Goal: Task Accomplishment & Management: Manage account settings

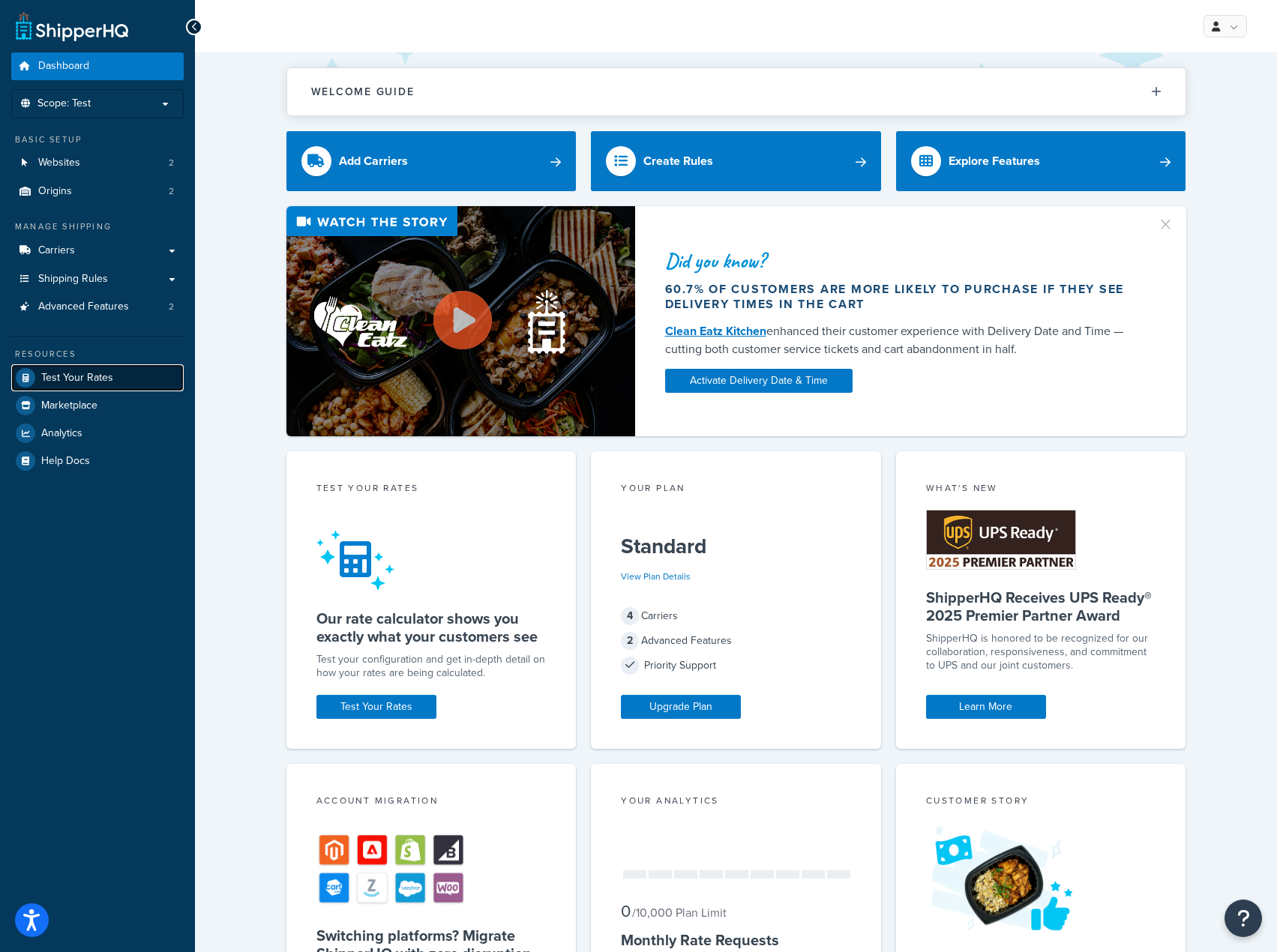
click at [104, 385] on link "Test Your Rates" at bounding box center [98, 378] width 173 height 27
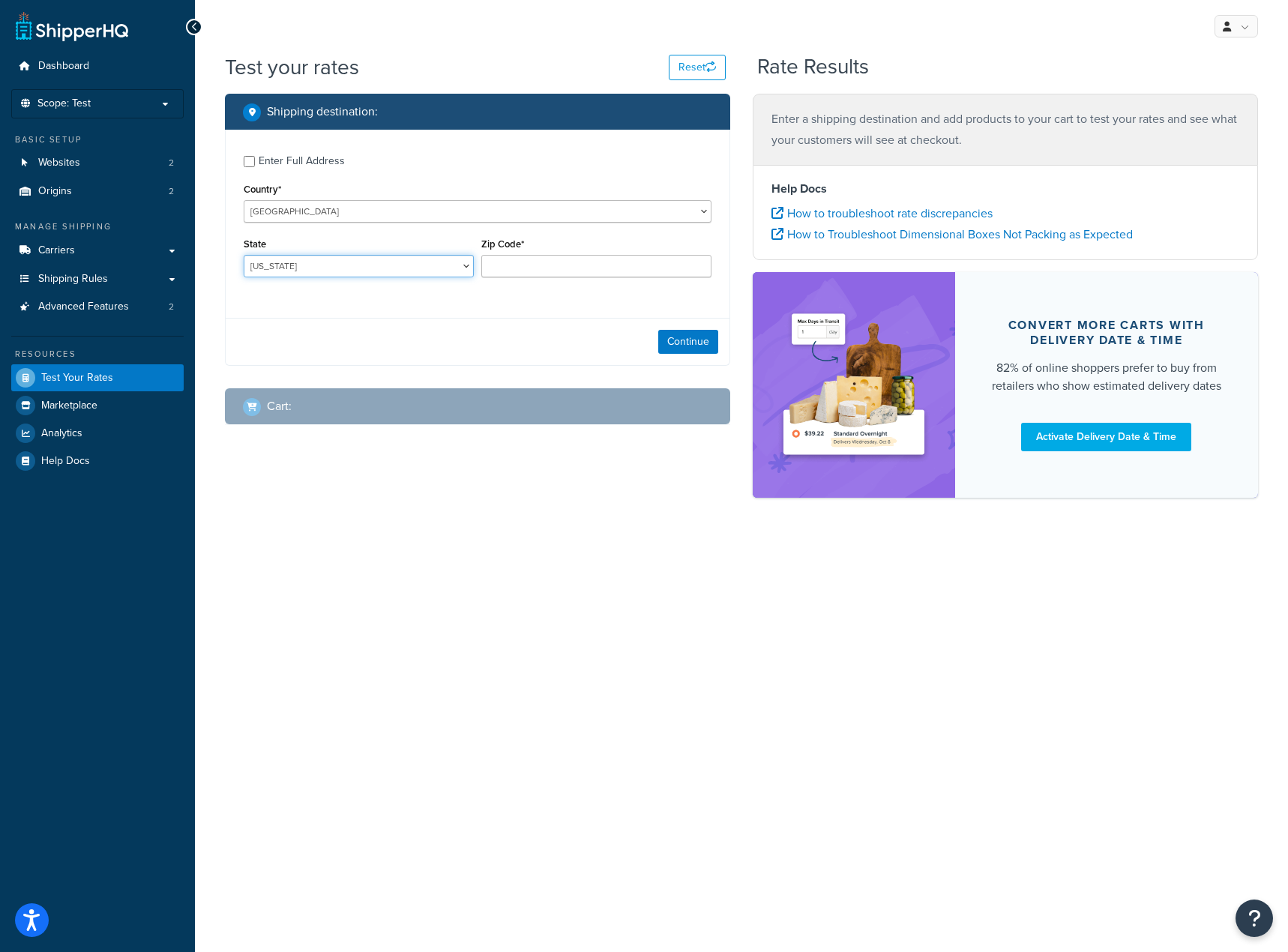
click at [340, 269] on select "Alabama Alaska American Samoa Arizona Arkansas Armed Forces Americas Armed Forc…" at bounding box center [359, 266] width 230 height 22
select select "AZ"
click at [244, 256] on select "Alabama Alaska American Samoa Arizona Arkansas Armed Forces Americas Armed Forc…" at bounding box center [359, 266] width 230 height 22
click at [575, 265] on input "Zip Code*" at bounding box center [596, 266] width 230 height 22
type input "85008"
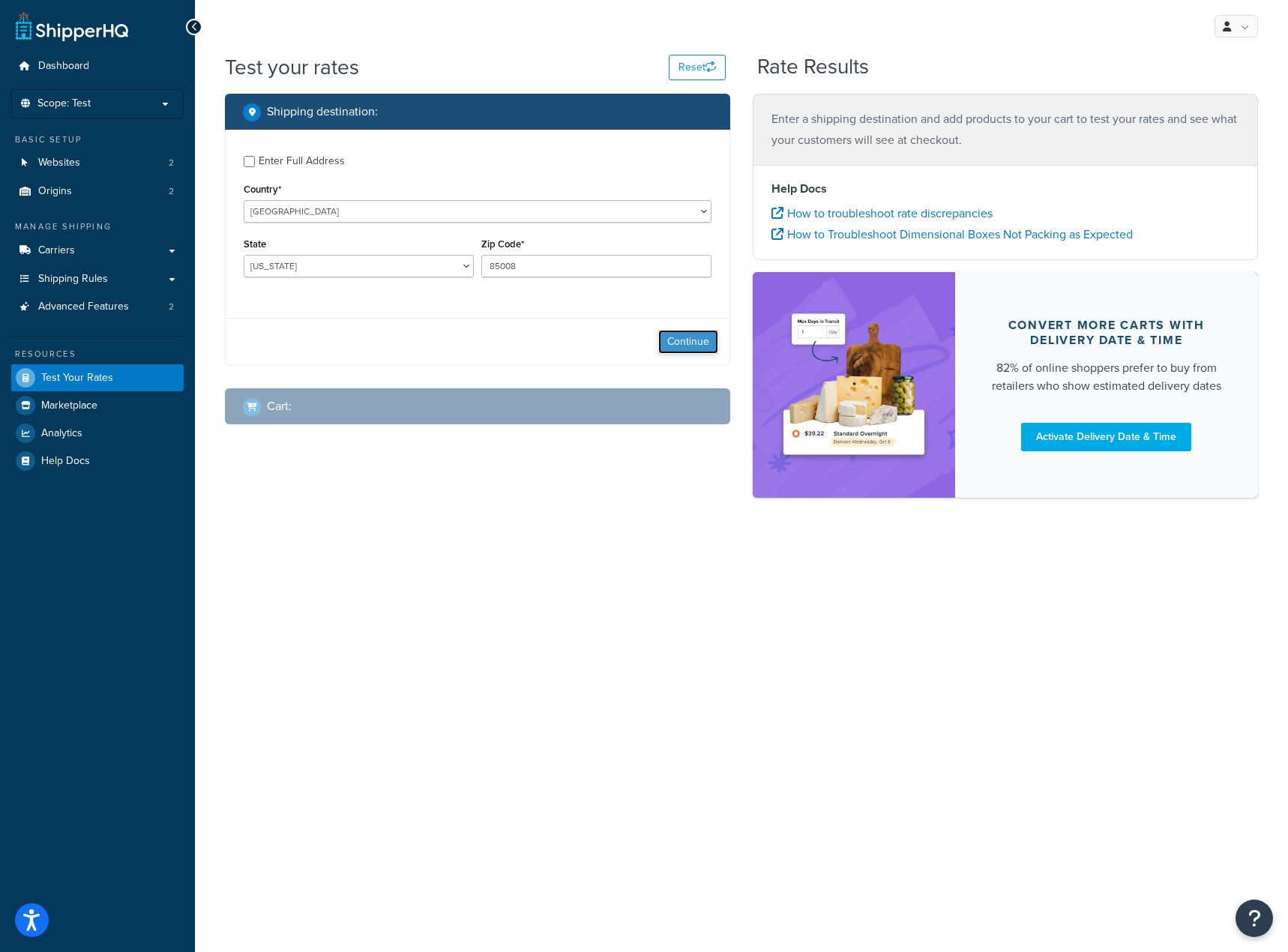
click at [680, 347] on button "Continue" at bounding box center [688, 342] width 60 height 24
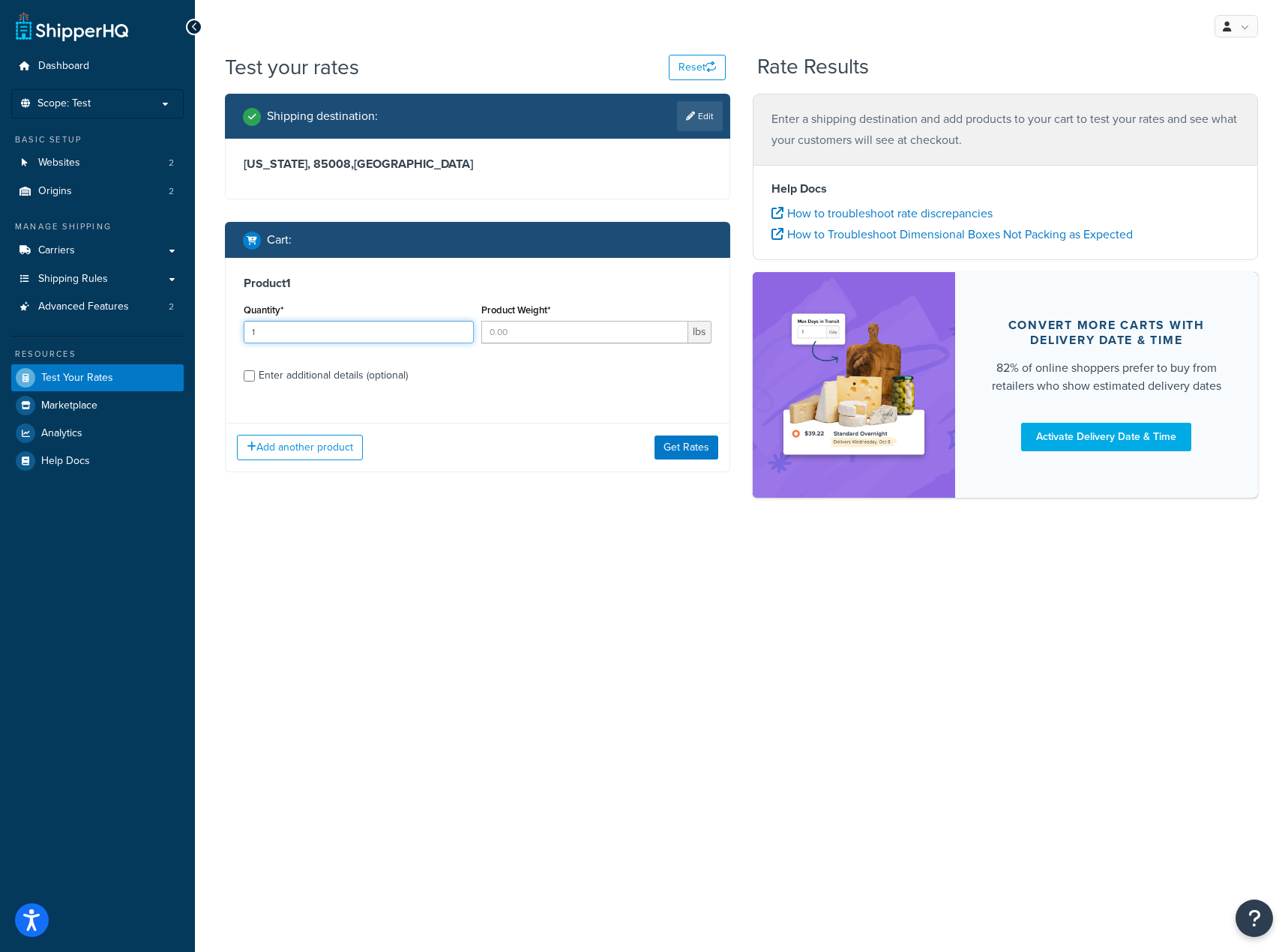
type input "1"
click at [459, 326] on input "1" at bounding box center [359, 332] width 230 height 22
drag, startPoint x: 546, startPoint y: 335, endPoint x: 442, endPoint y: 337, distance: 104.0
click at [442, 337] on div "Quantity* 1 Product Weight* lbs" at bounding box center [477, 327] width 476 height 54
type input ".12"
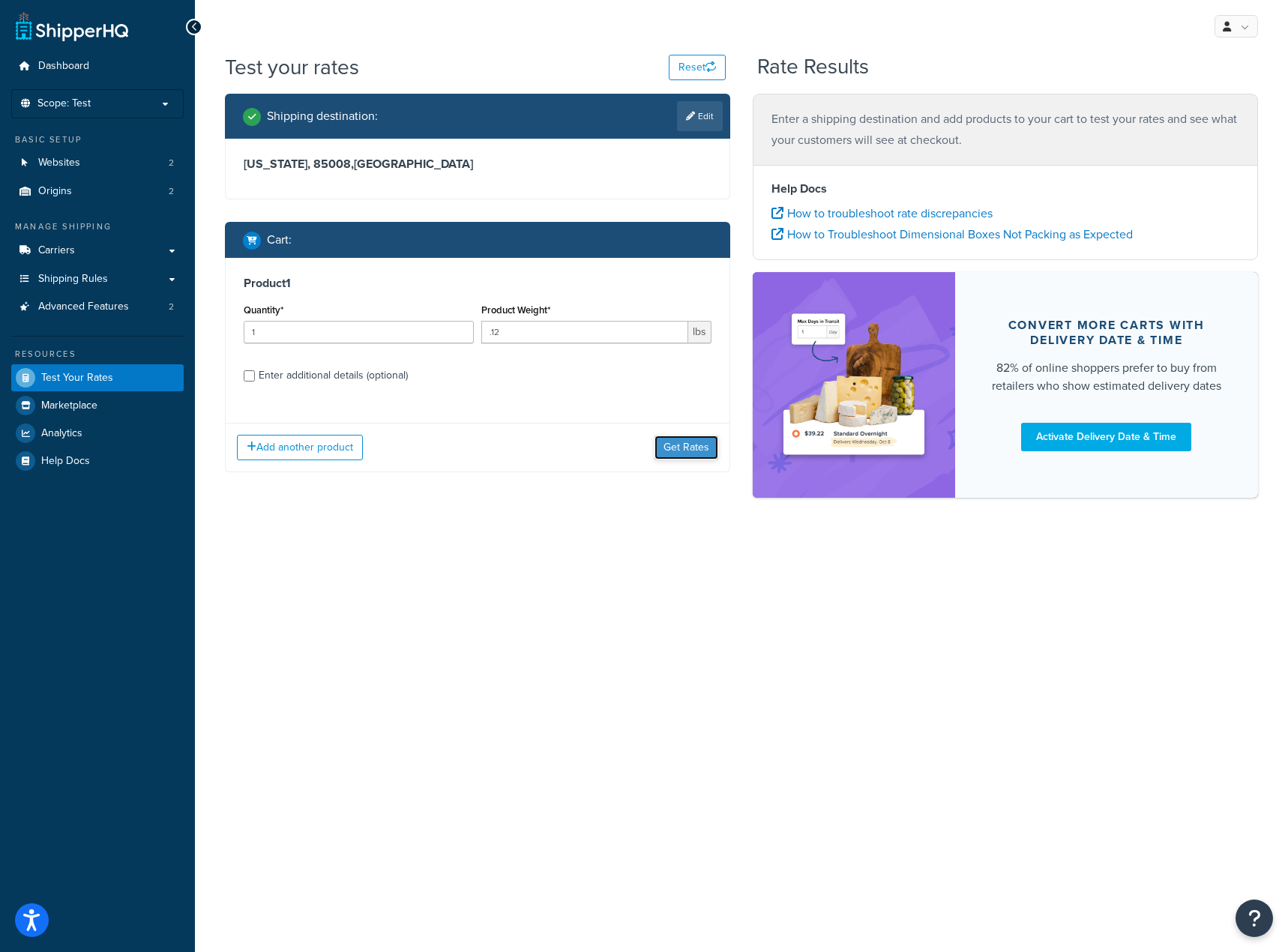
click at [684, 447] on button "Get Rates" at bounding box center [687, 448] width 64 height 24
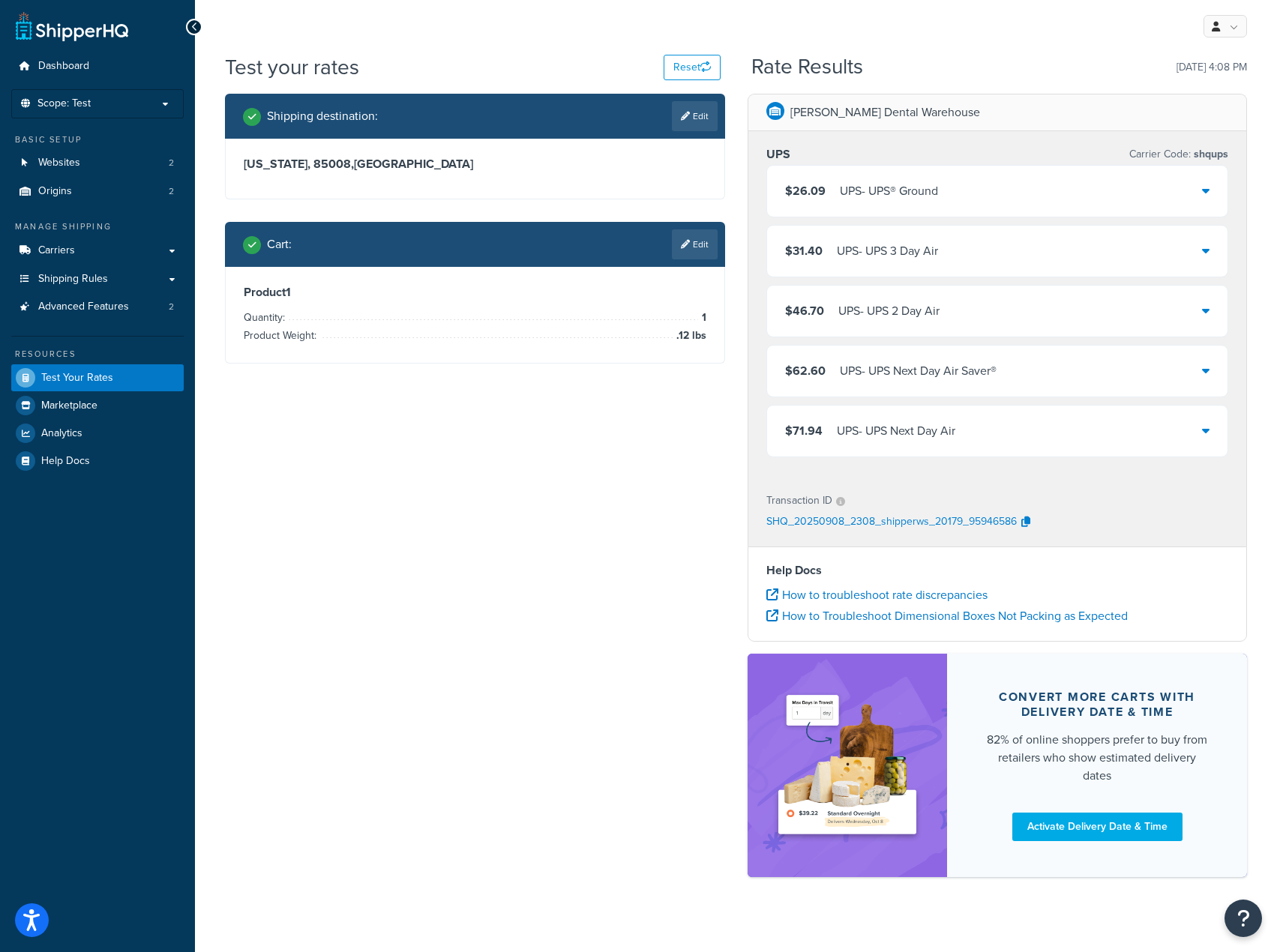
click at [1009, 194] on div "$26.09 UPS - UPS® Ground" at bounding box center [998, 191] width 461 height 51
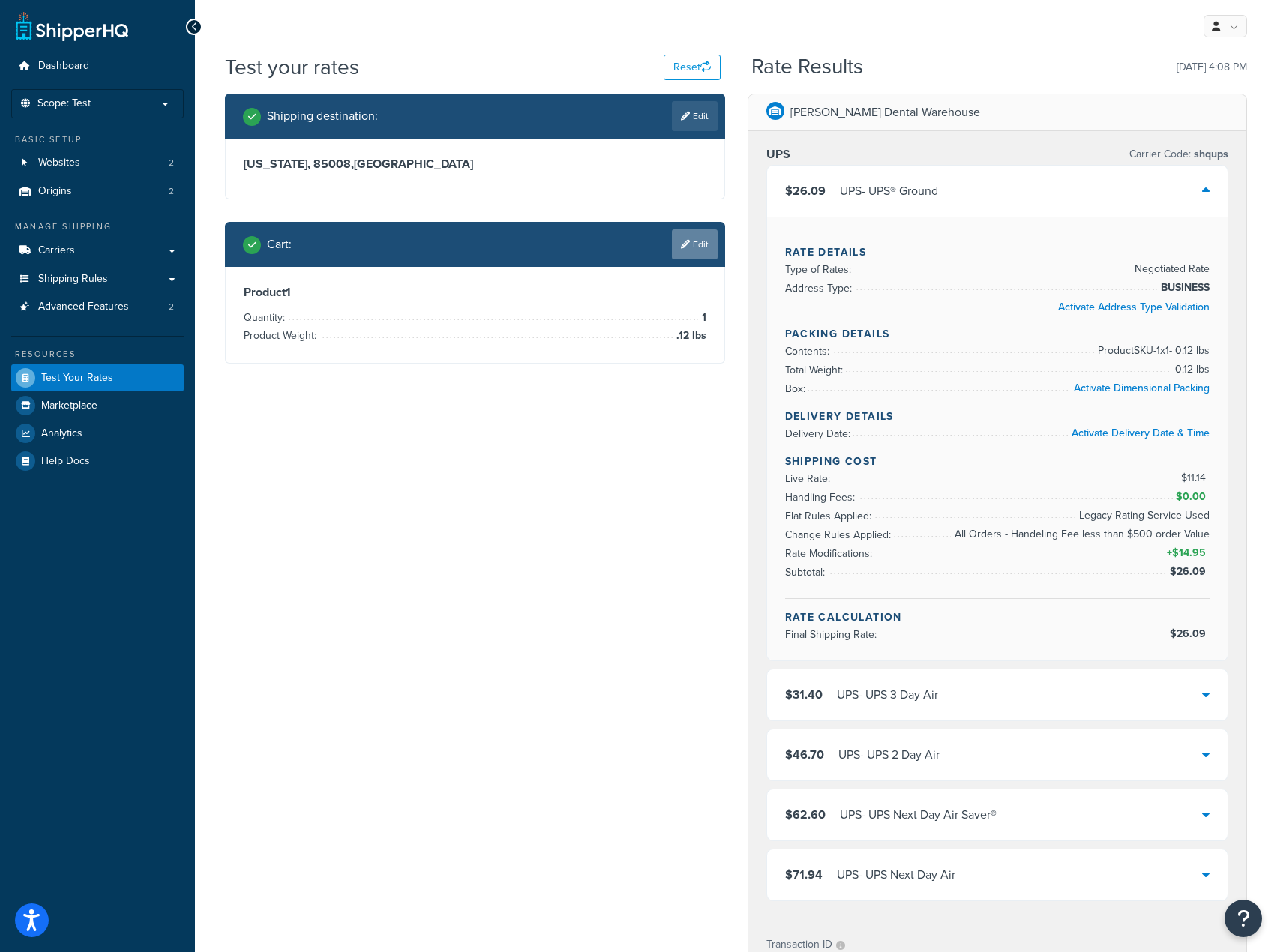
click at [715, 241] on link "Edit" at bounding box center [694, 245] width 46 height 30
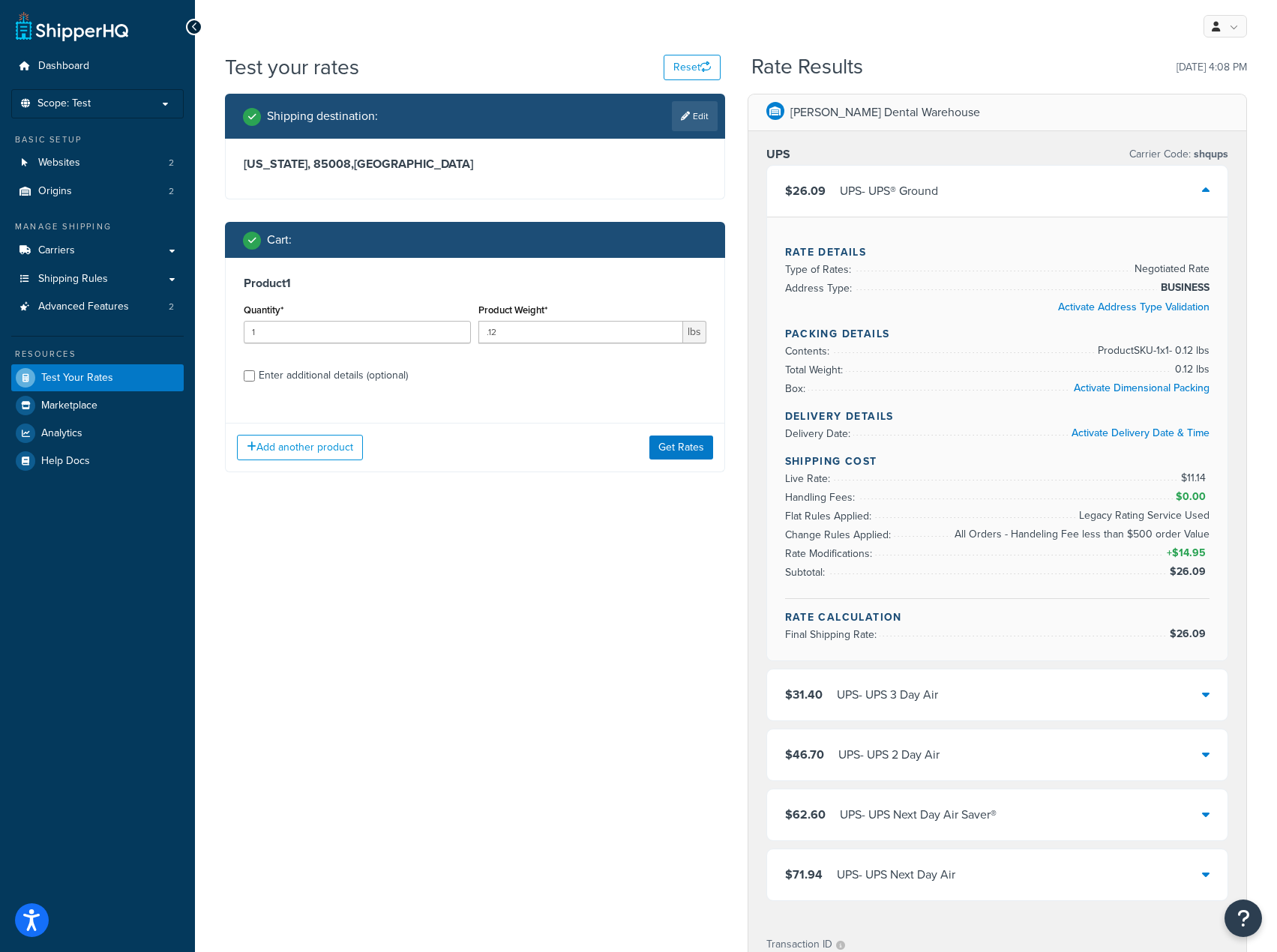
click at [268, 382] on div "Enter additional details (optional)" at bounding box center [333, 376] width 150 height 21
click at [255, 381] on input "Enter additional details (optional)" at bounding box center [249, 376] width 11 height 11
checkbox input "true"
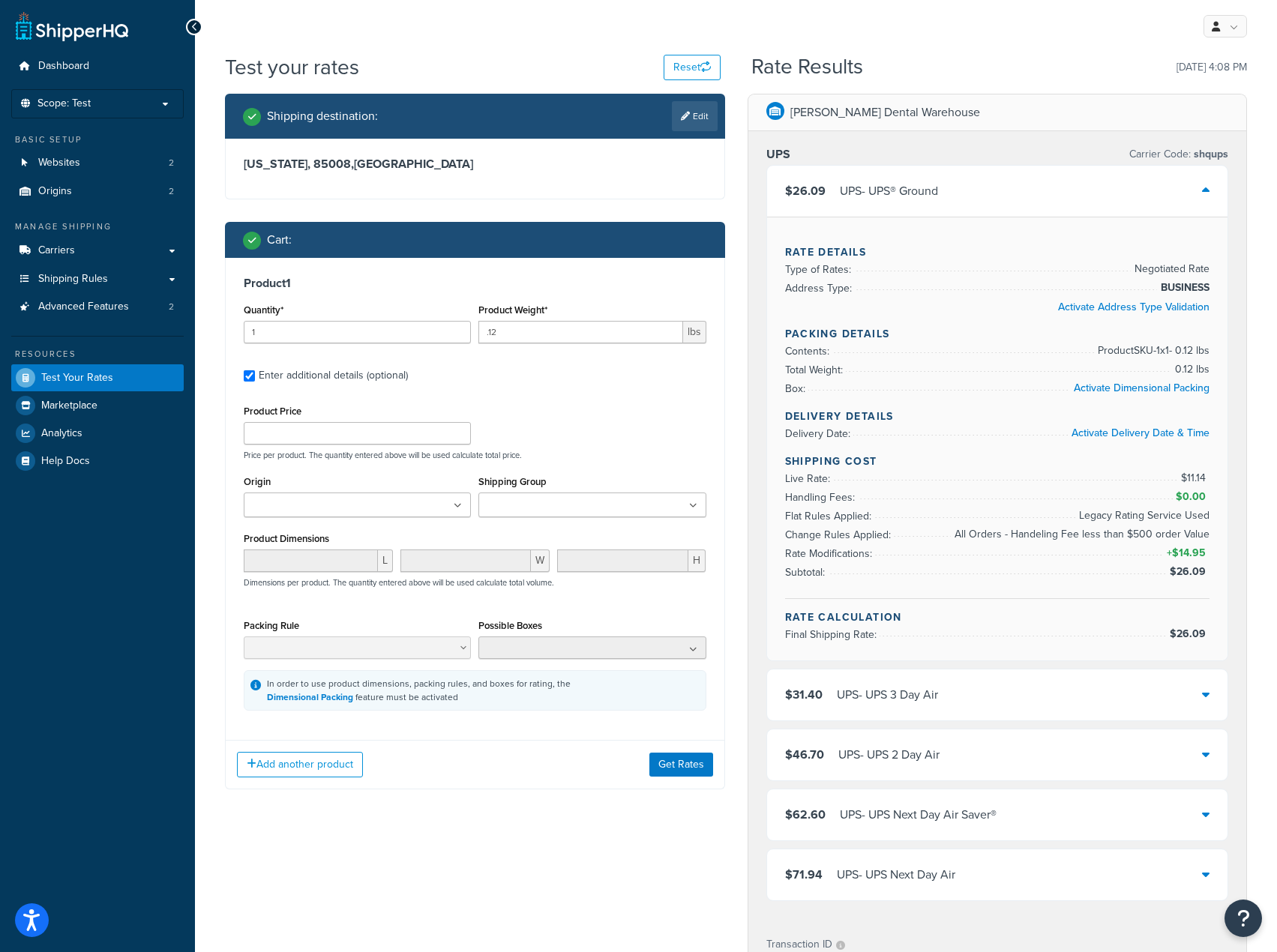
click at [592, 504] on input "Shipping Group" at bounding box center [549, 506] width 133 height 17
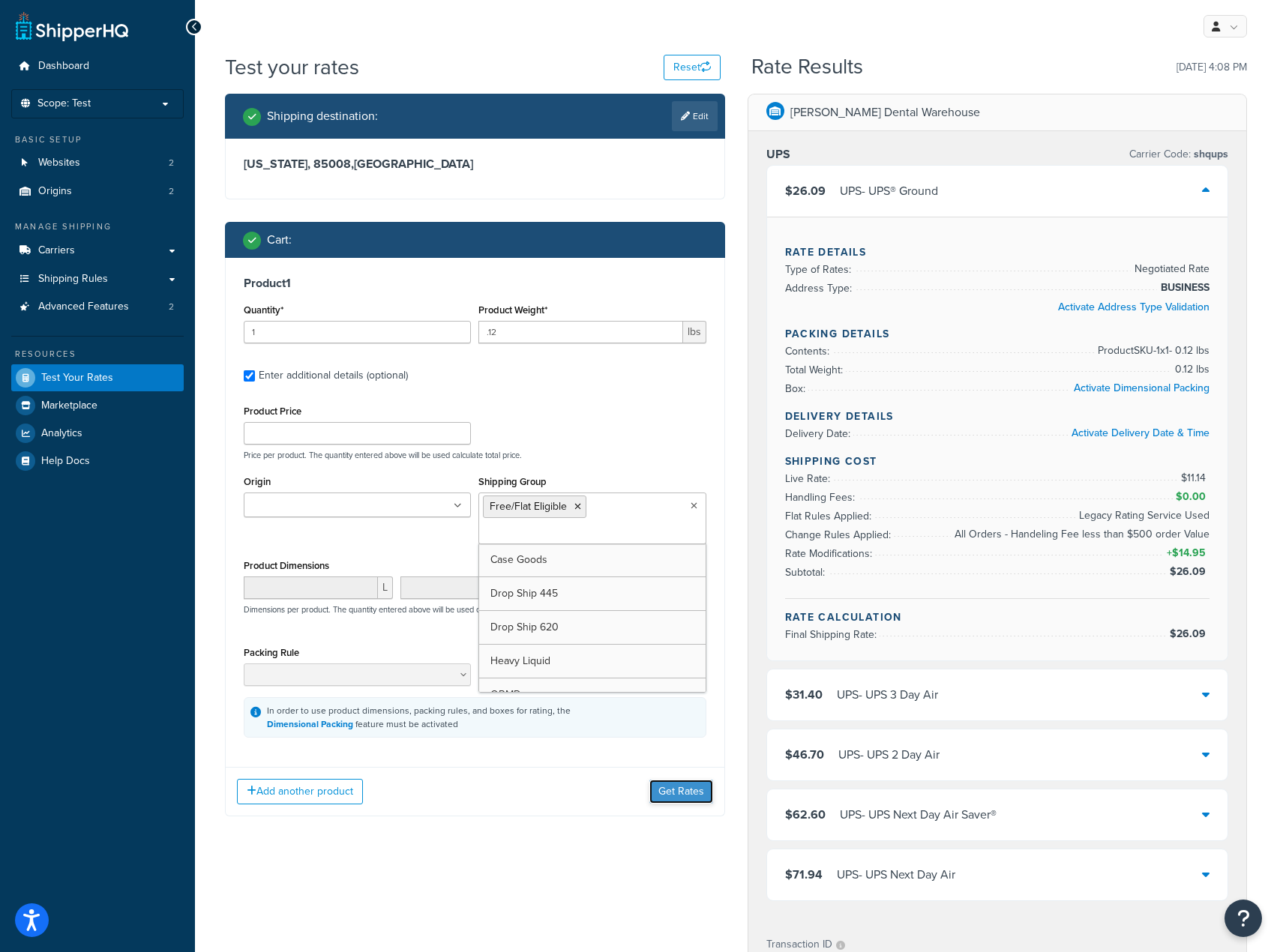
click at [683, 798] on button "Get Rates" at bounding box center [681, 791] width 64 height 24
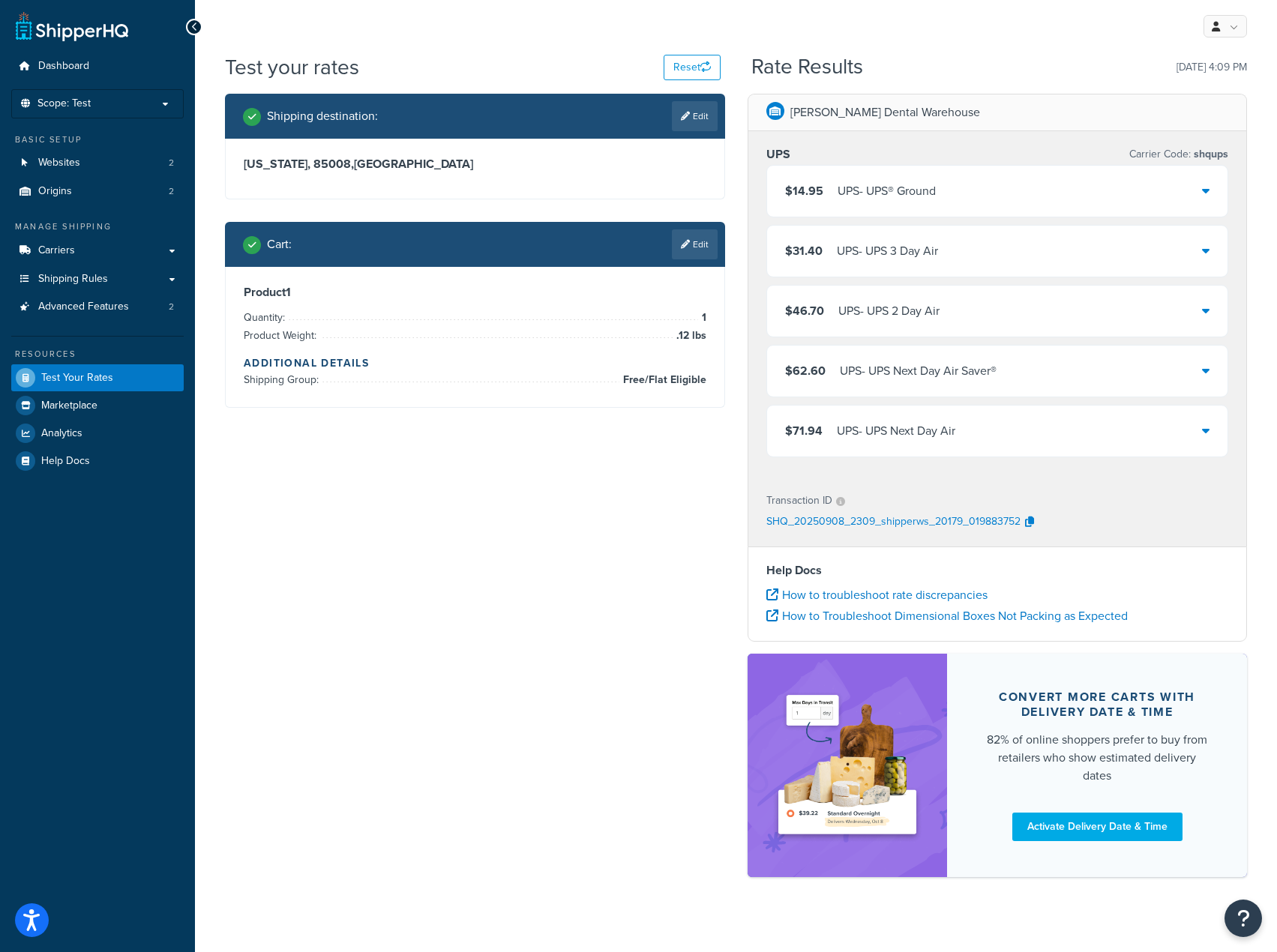
click at [1210, 189] on div "$14.95 UPS - UPS® Ground" at bounding box center [998, 191] width 461 height 51
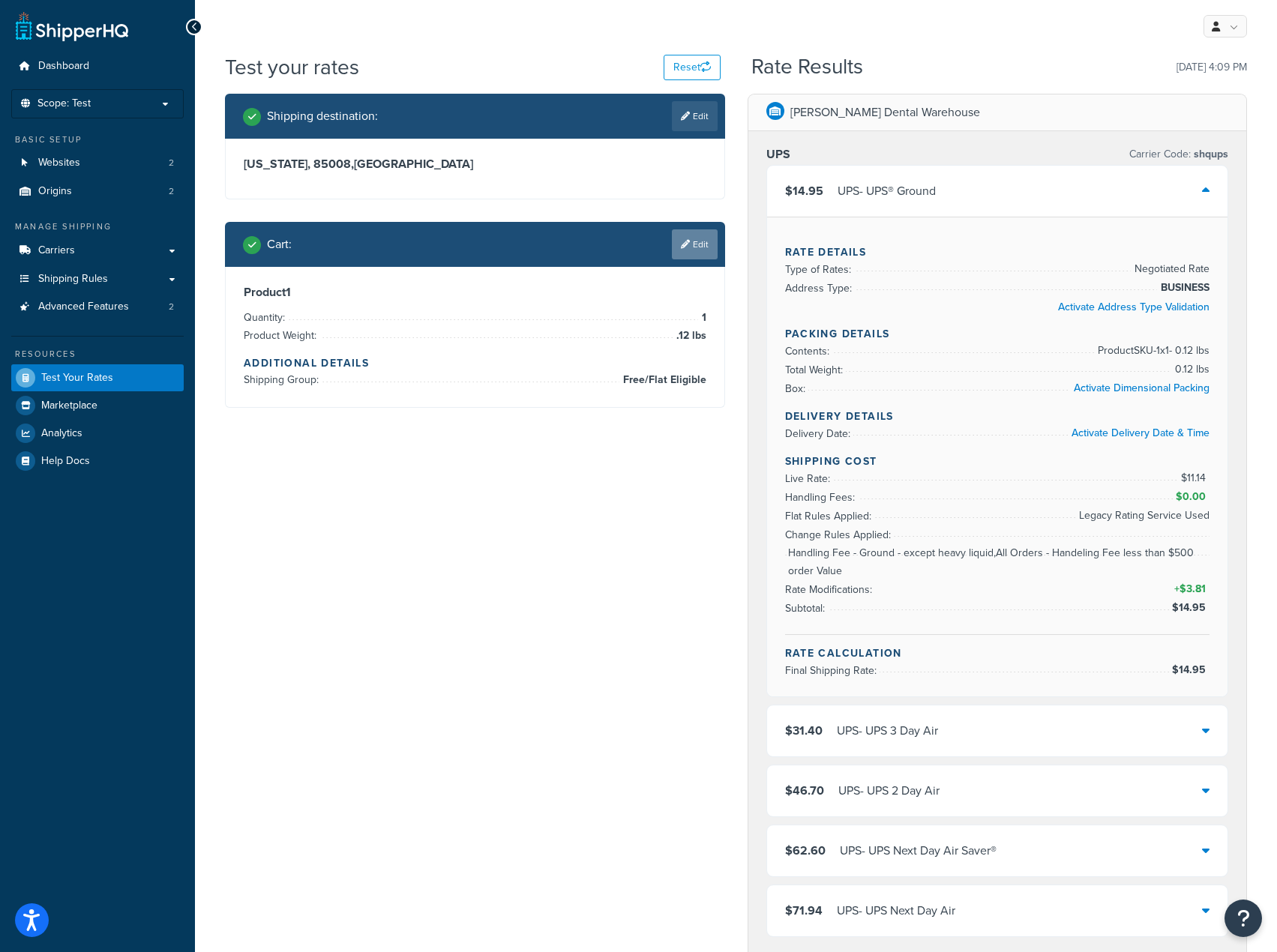
click at [690, 242] on link "Edit" at bounding box center [694, 245] width 46 height 30
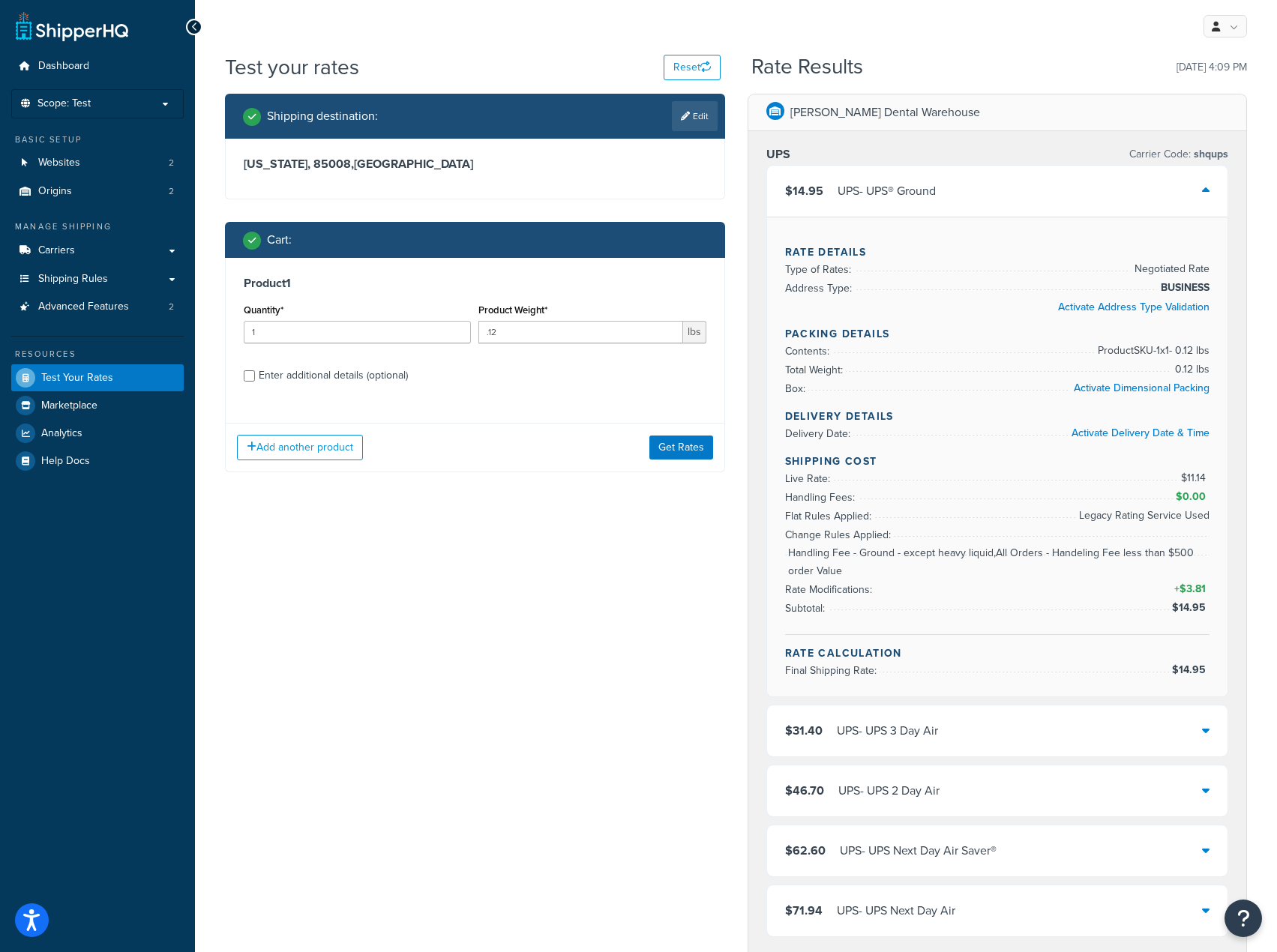
click at [240, 377] on div "Product 1 Quantity* 1 Product Weight* .12 lbs Enter additional details (optiona…" at bounding box center [475, 335] width 499 height 153
click at [264, 379] on div "Enter additional details (optional)" at bounding box center [333, 376] width 150 height 21
click at [255, 379] on input "Enter additional details (optional)" at bounding box center [249, 376] width 11 height 11
checkbox input "true"
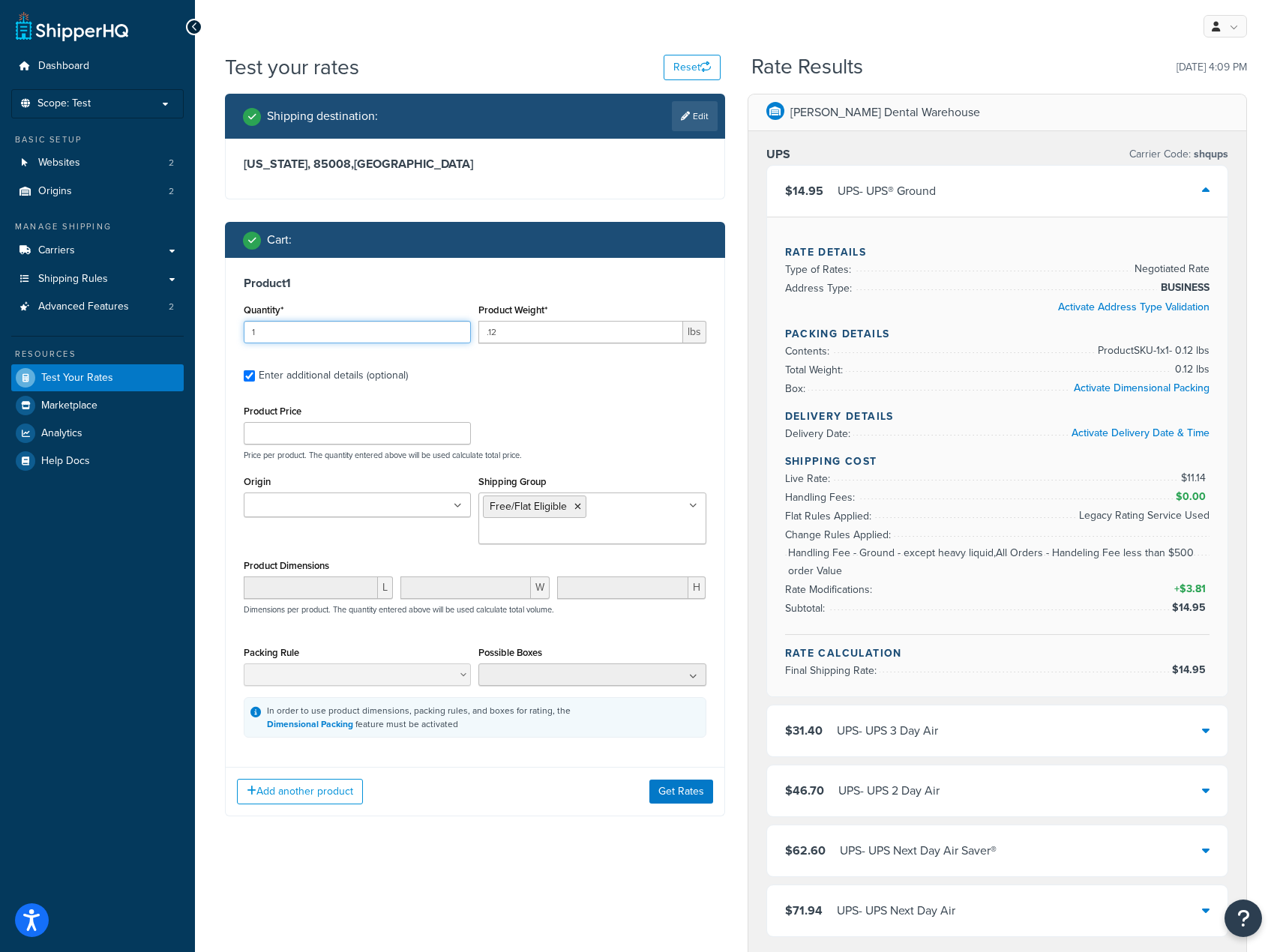
click at [374, 333] on input "1" at bounding box center [357, 332] width 227 height 22
click at [457, 326] on input "2" at bounding box center [357, 332] width 227 height 22
type input "3"
click at [457, 326] on input "3" at bounding box center [357, 332] width 227 height 22
click at [685, 785] on button "Get Rates" at bounding box center [681, 791] width 64 height 24
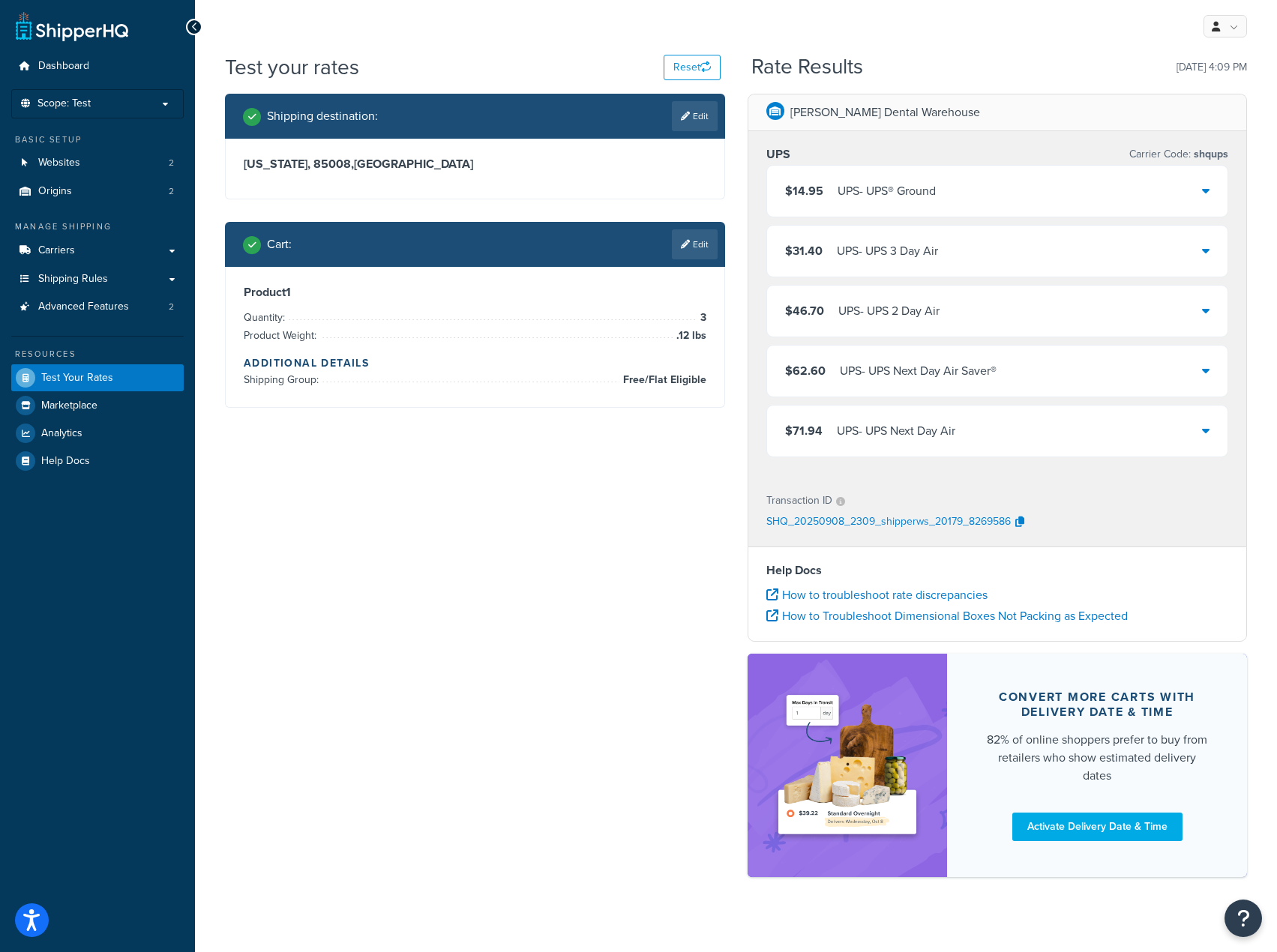
click at [983, 208] on div "$14.95 UPS - UPS® Ground" at bounding box center [998, 191] width 461 height 51
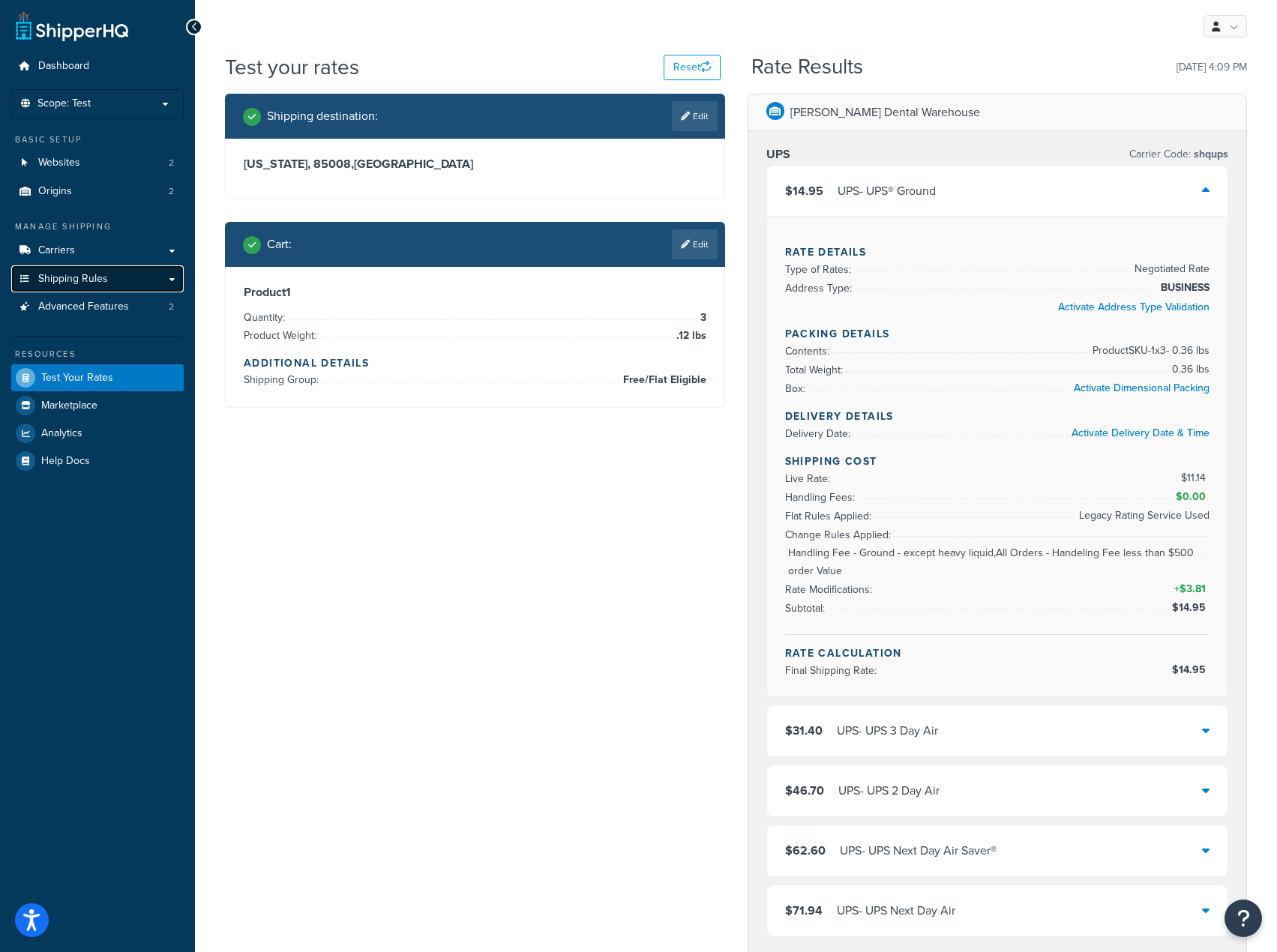
click at [94, 268] on link "Shipping Rules" at bounding box center [98, 279] width 173 height 28
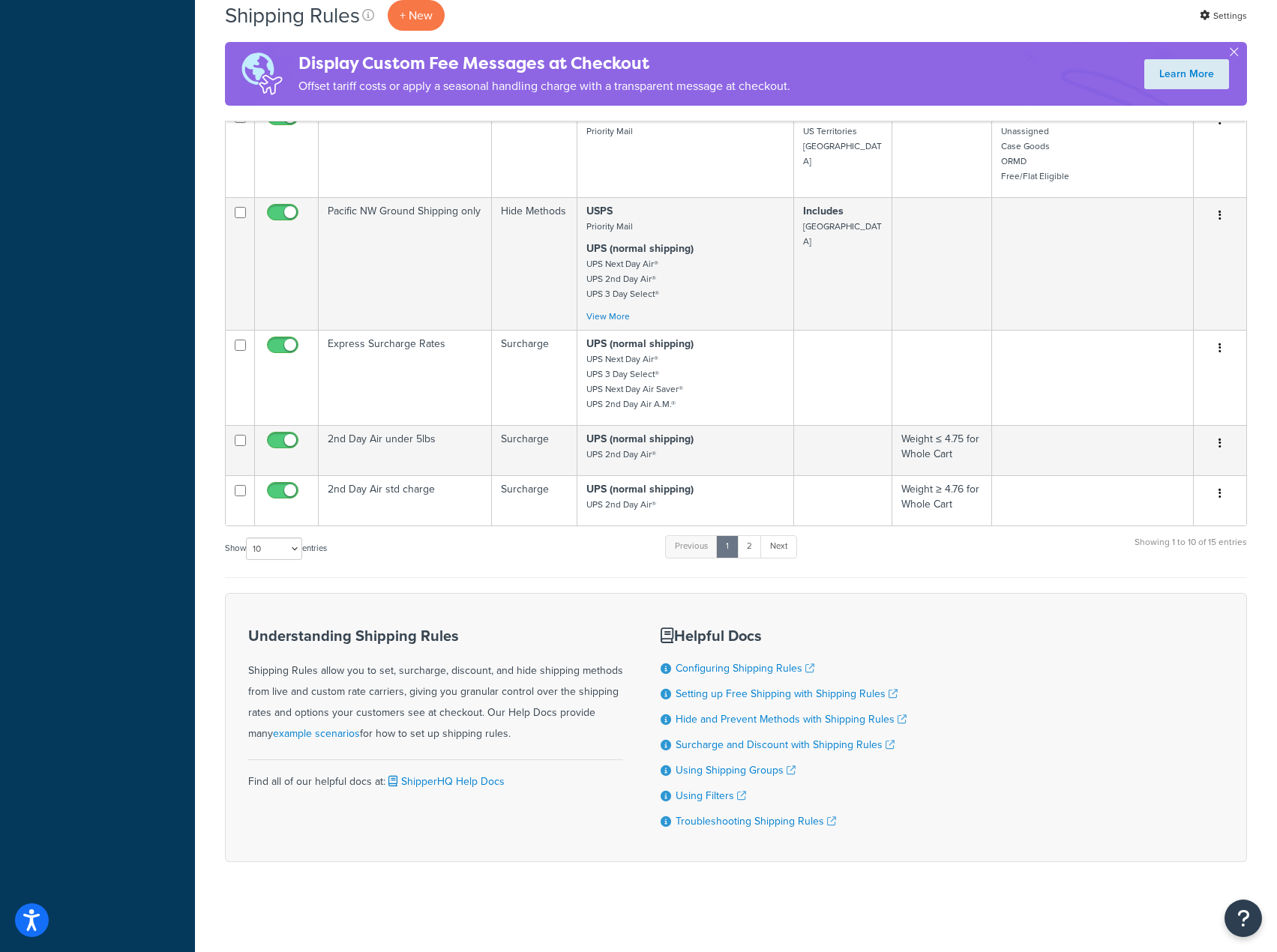
scroll to position [803, 0]
click at [271, 538] on select "10 15 25 50 100 1000" at bounding box center [274, 549] width 56 height 22
select select "25"
click at [248, 538] on select "10 15 25 50 100 1000" at bounding box center [274, 549] width 56 height 22
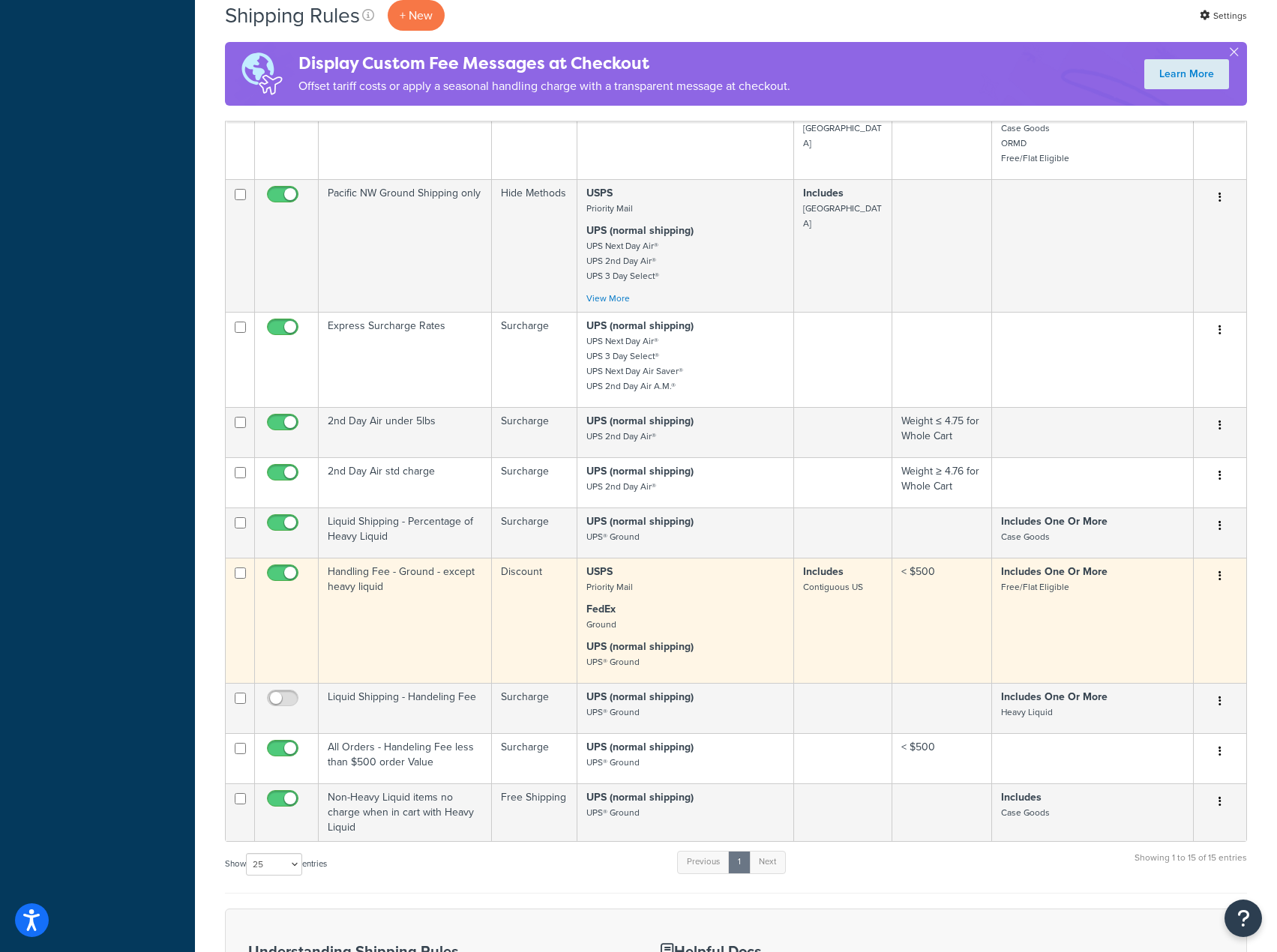
click at [296, 586] on input "checkbox" at bounding box center [285, 576] width 42 height 18
click at [289, 584] on input "checkbox" at bounding box center [285, 576] width 42 height 18
checkbox input "true"
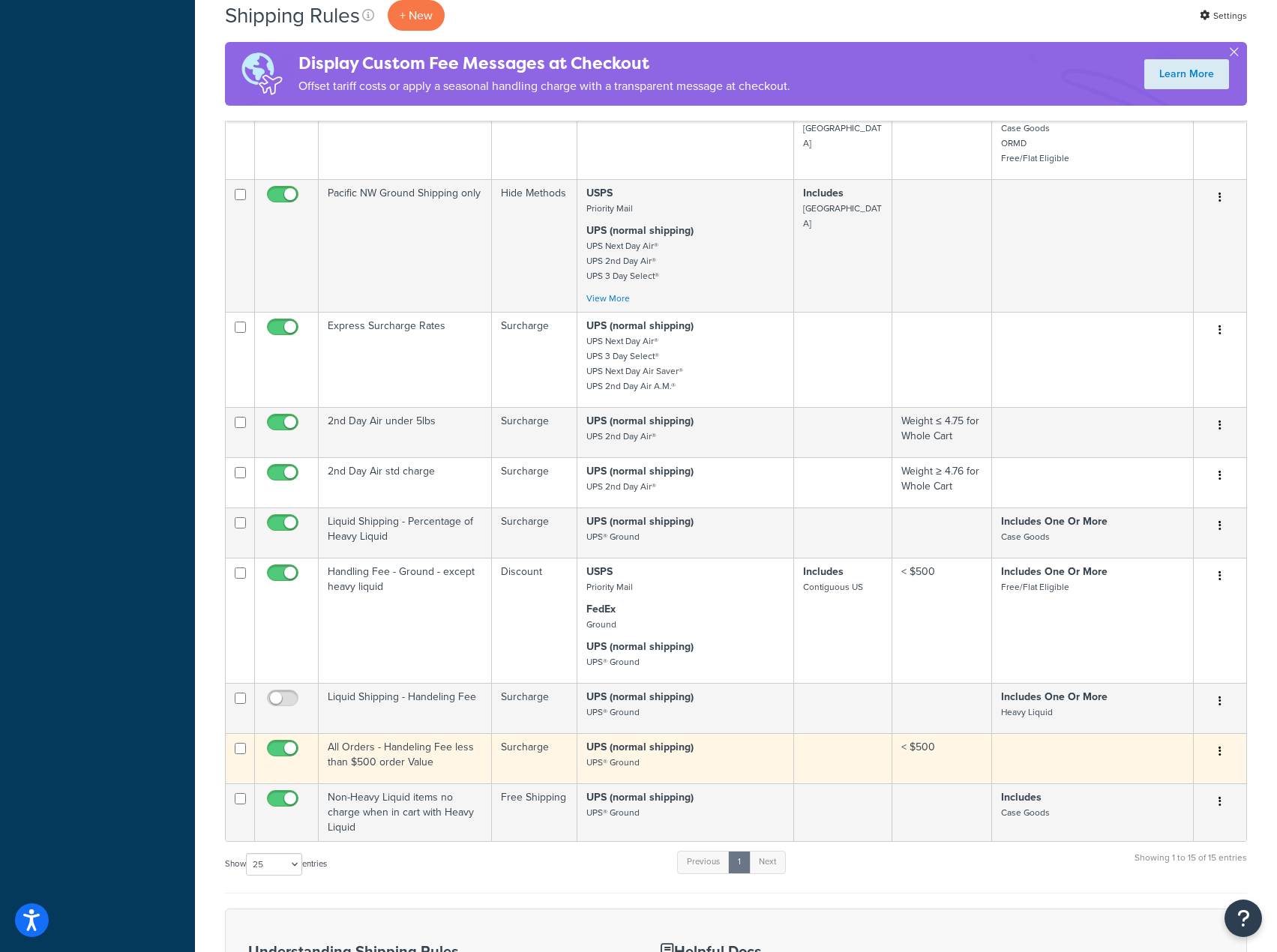
click at [287, 762] on input "checkbox" at bounding box center [285, 752] width 42 height 18
click at [281, 762] on input "checkbox" at bounding box center [285, 752] width 42 height 18
checkbox input "true"
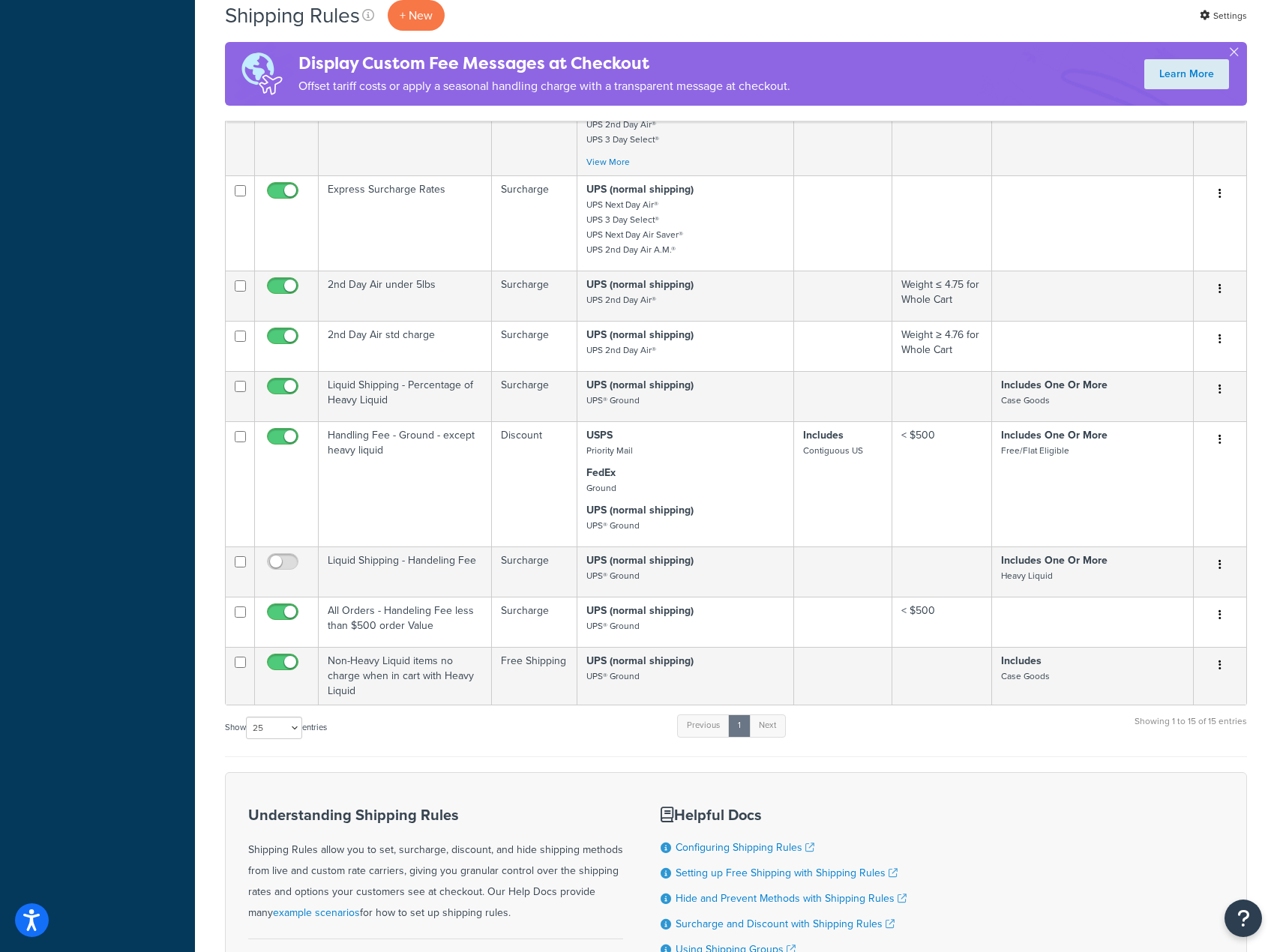
scroll to position [974, 0]
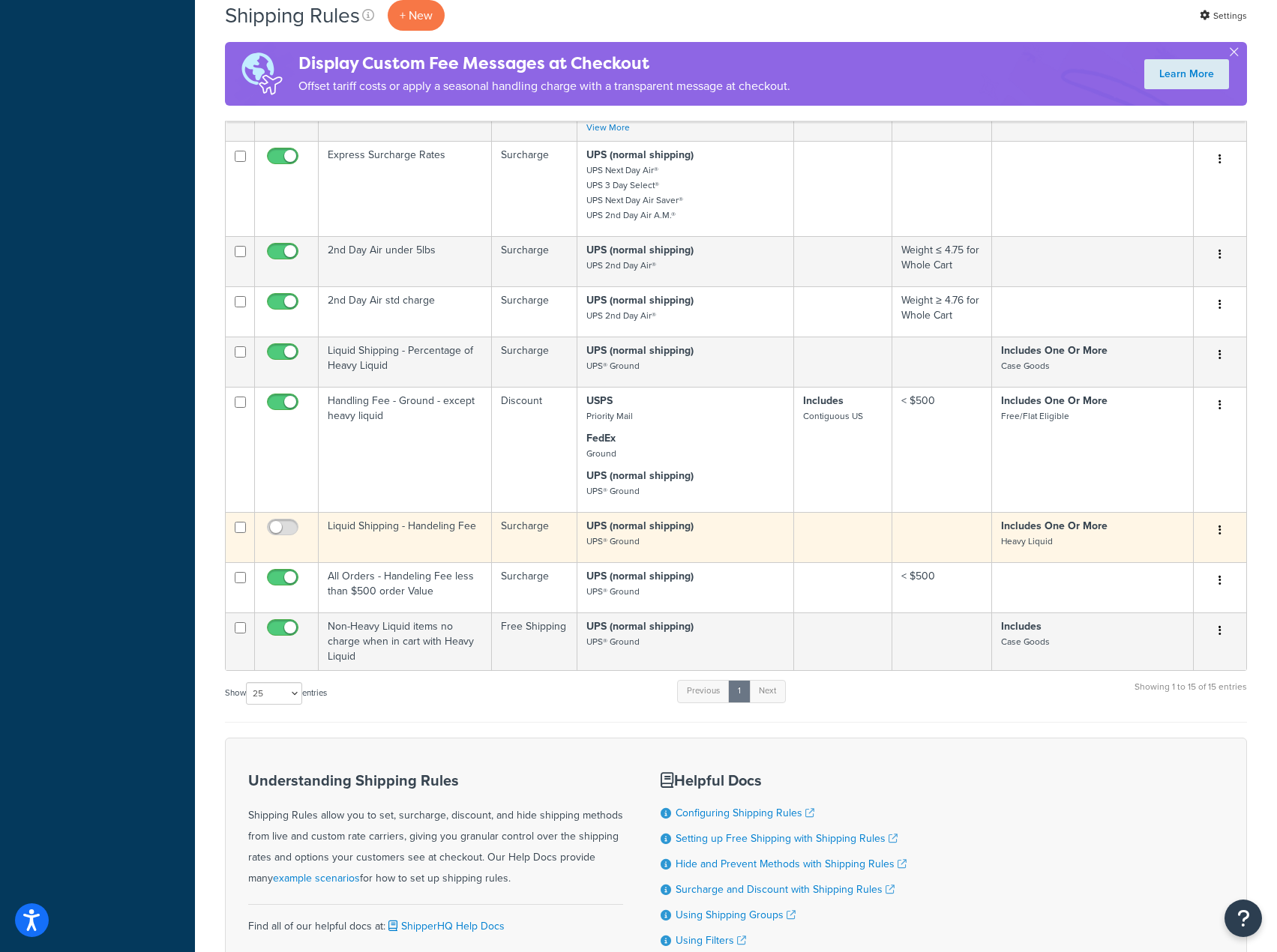
click at [1211, 543] on button "button" at bounding box center [1220, 531] width 21 height 24
click at [1150, 568] on link "Edit" at bounding box center [1171, 559] width 118 height 30
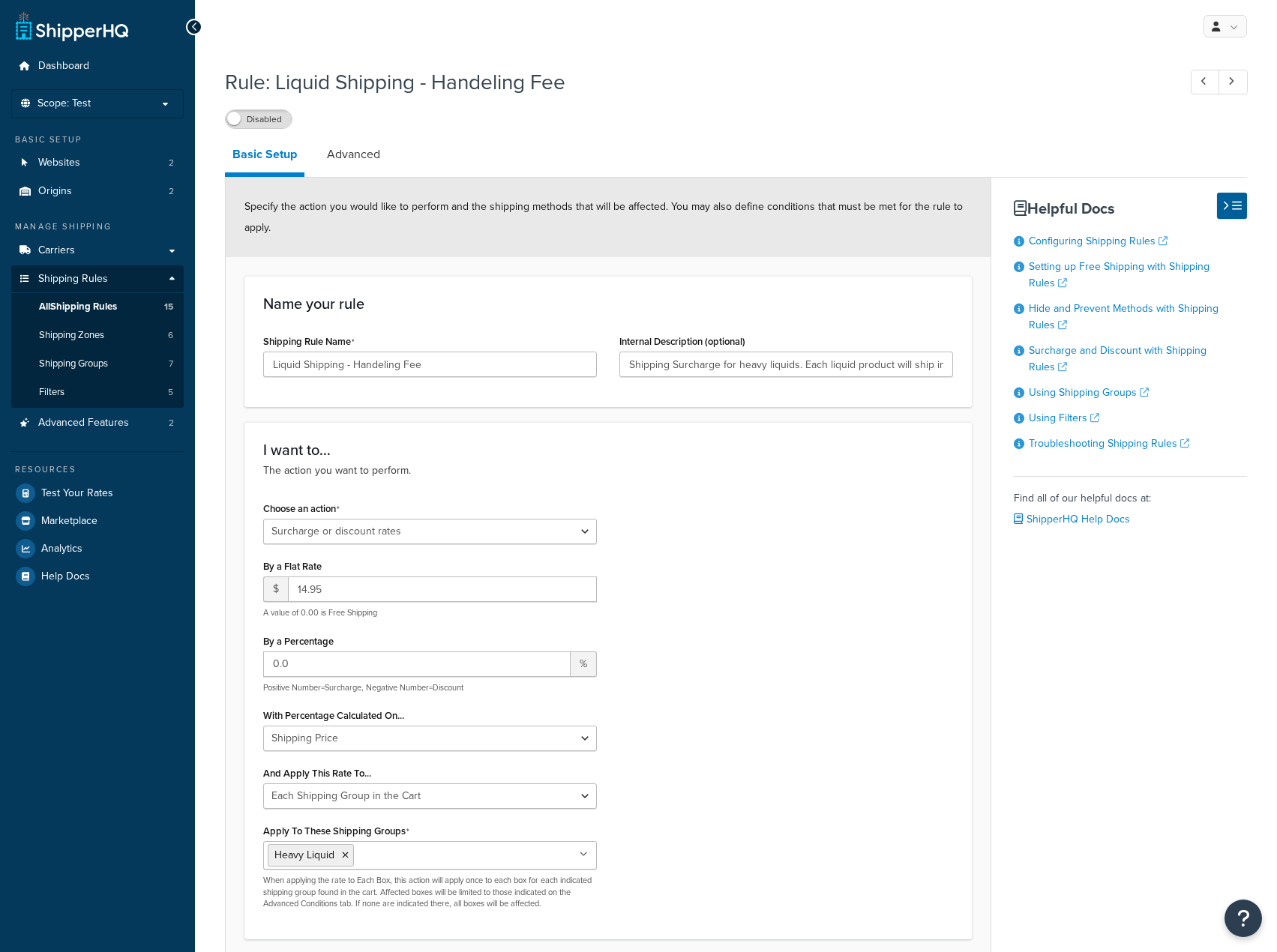
select select "SURCHARGE"
select select "SHIPPING_GROUP"
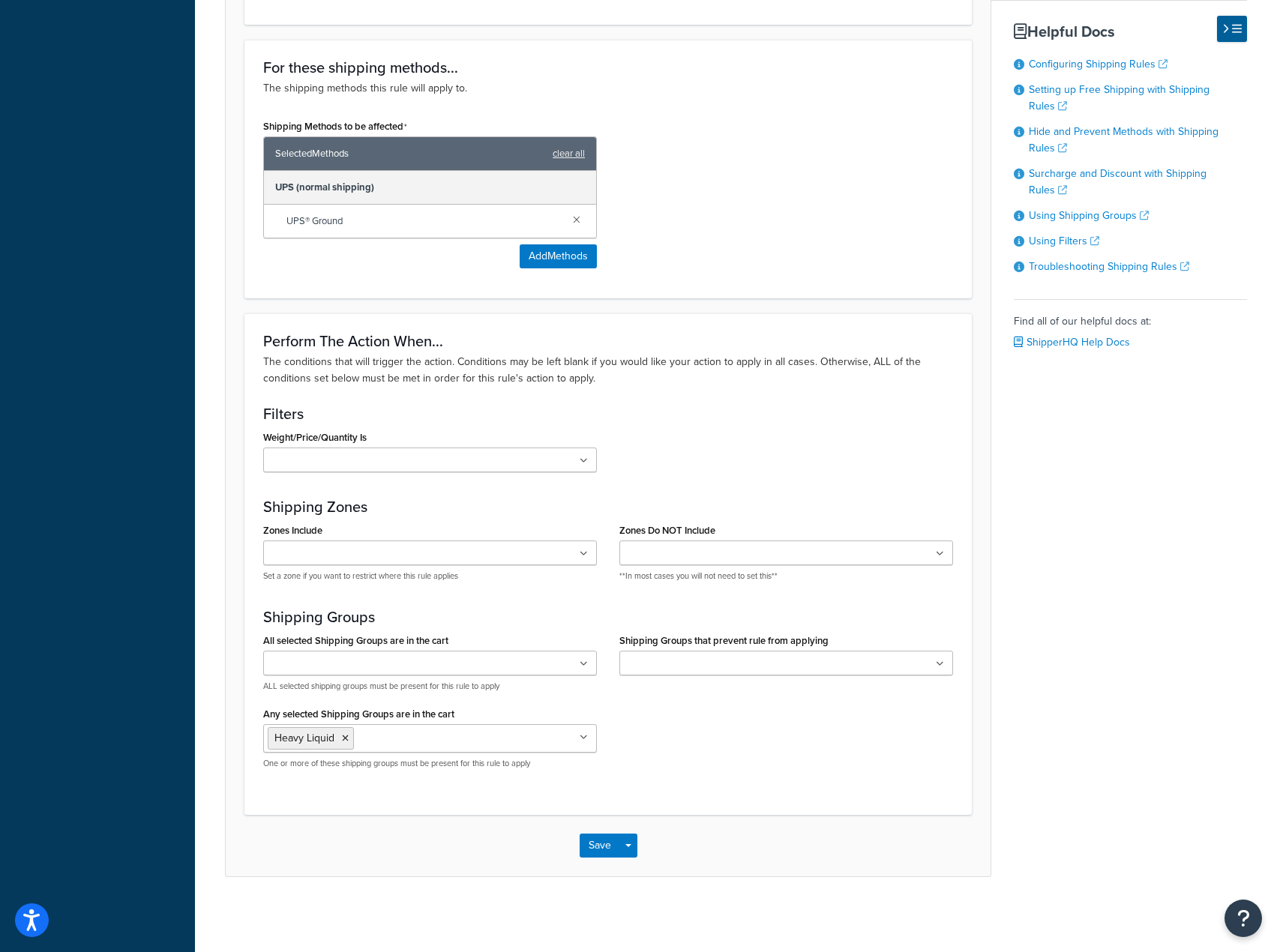
scroll to position [916, 0]
click at [346, 739] on icon at bounding box center [345, 738] width 6 height 9
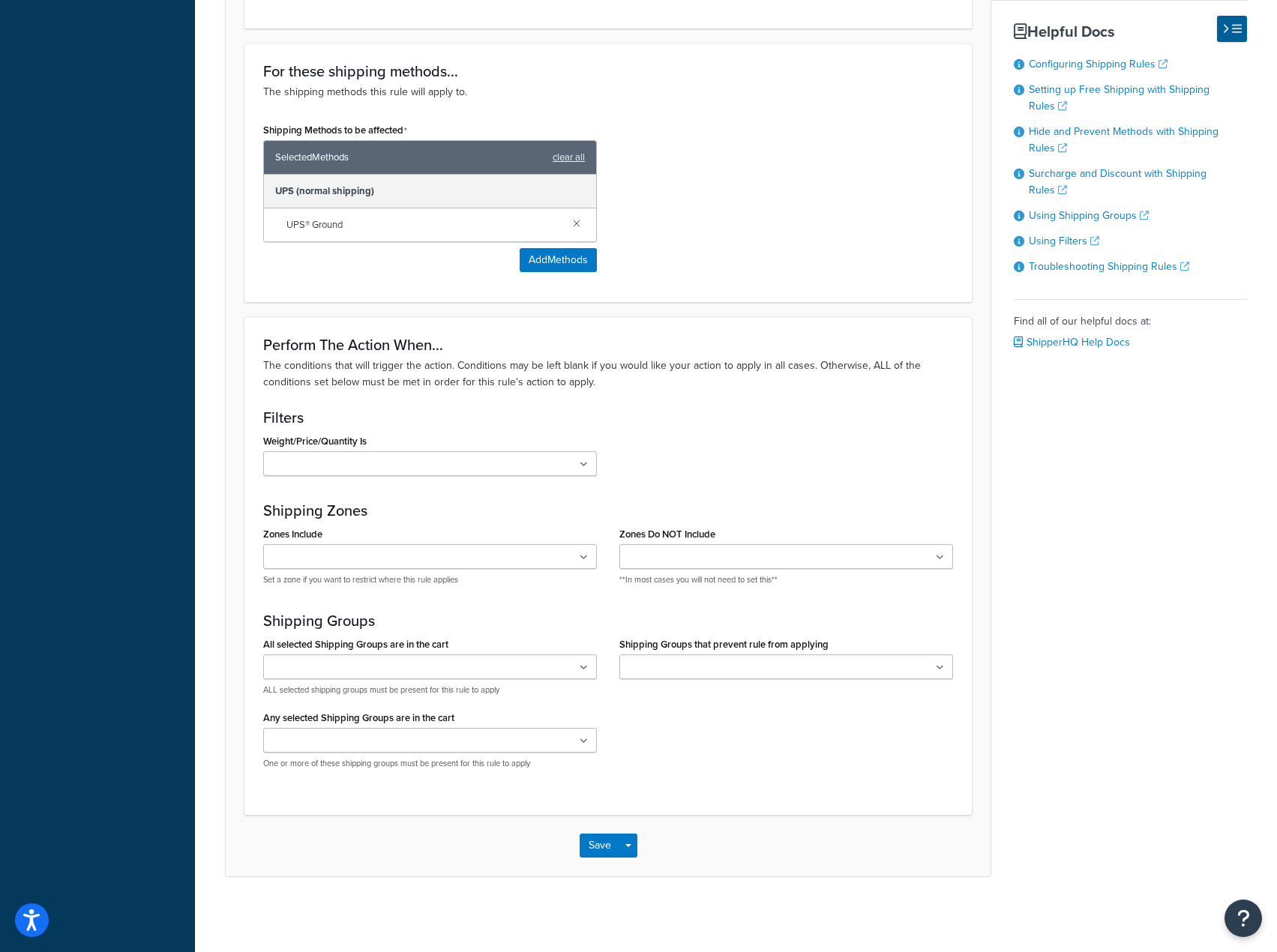
click at [722, 791] on div "Perform The Action When... The conditions that will trigger the action. Conditi…" at bounding box center [609, 566] width 728 height 497
click at [593, 837] on button "Save" at bounding box center [600, 846] width 41 height 24
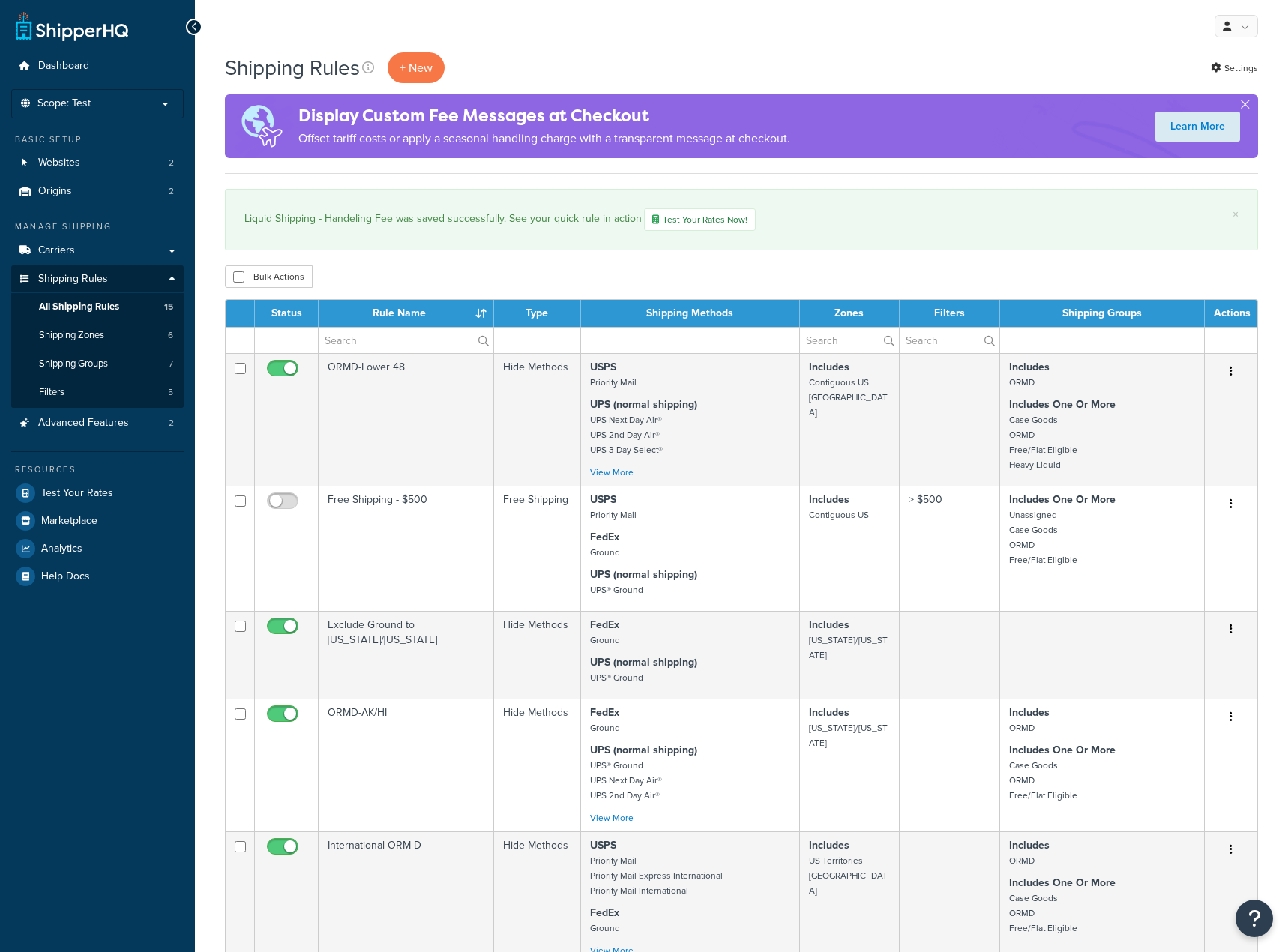
select select "25"
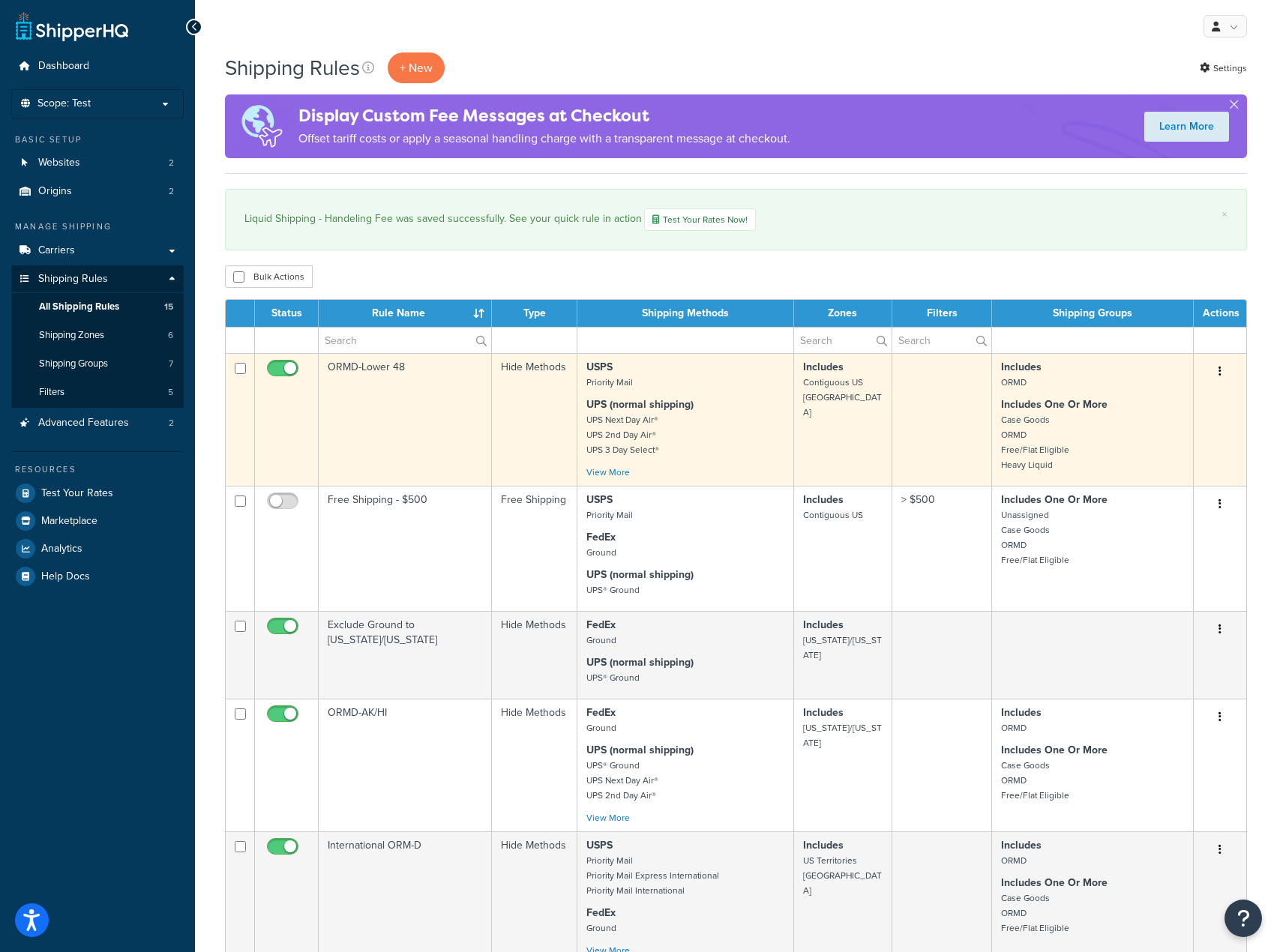
click at [1179, 395] on td "Includes ORMD Includes One Or More Case Goods ORMD Free/Flat Eligible Heavy Liq…" at bounding box center [1093, 420] width 202 height 133
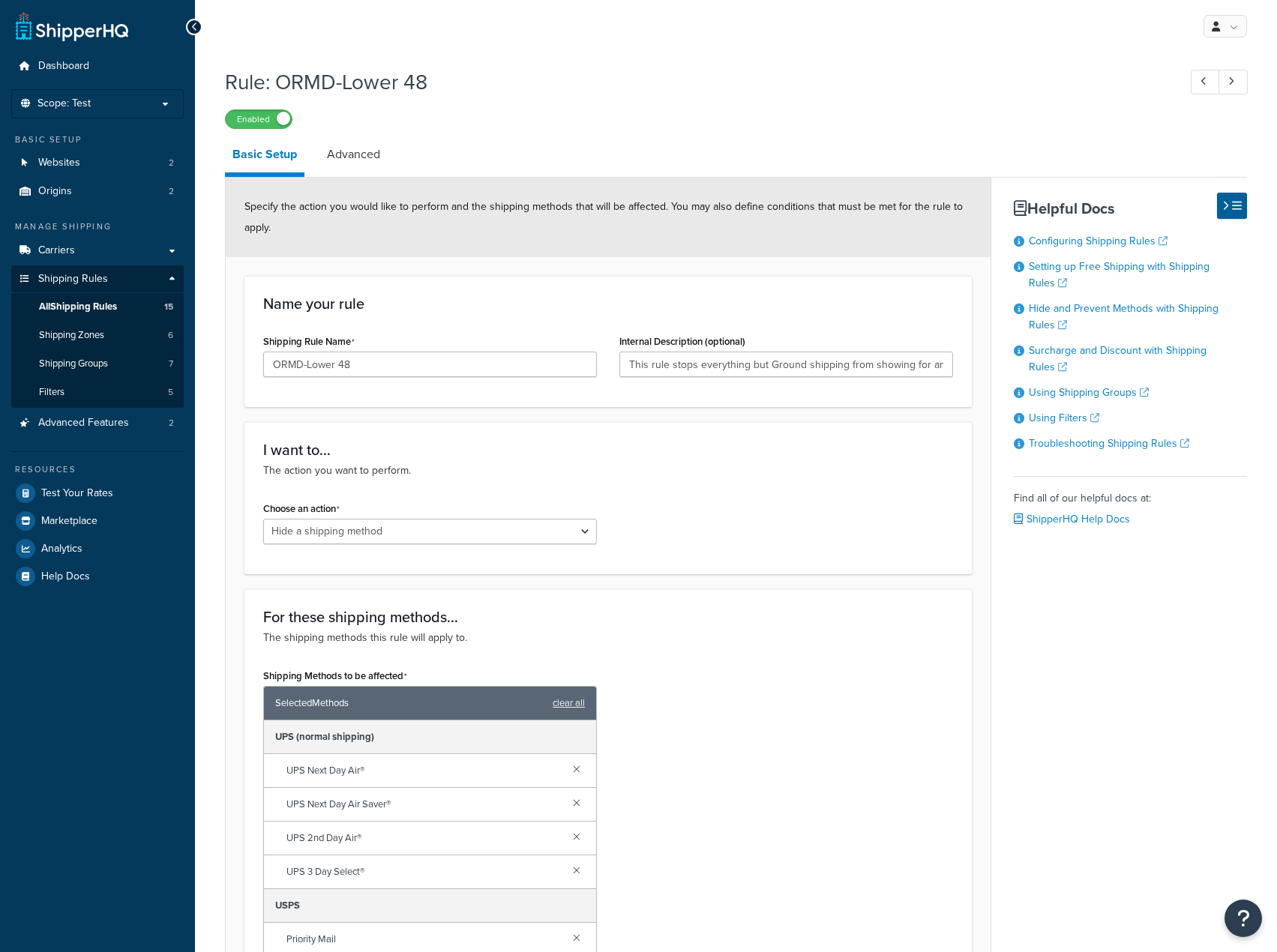
select select "HIDE"
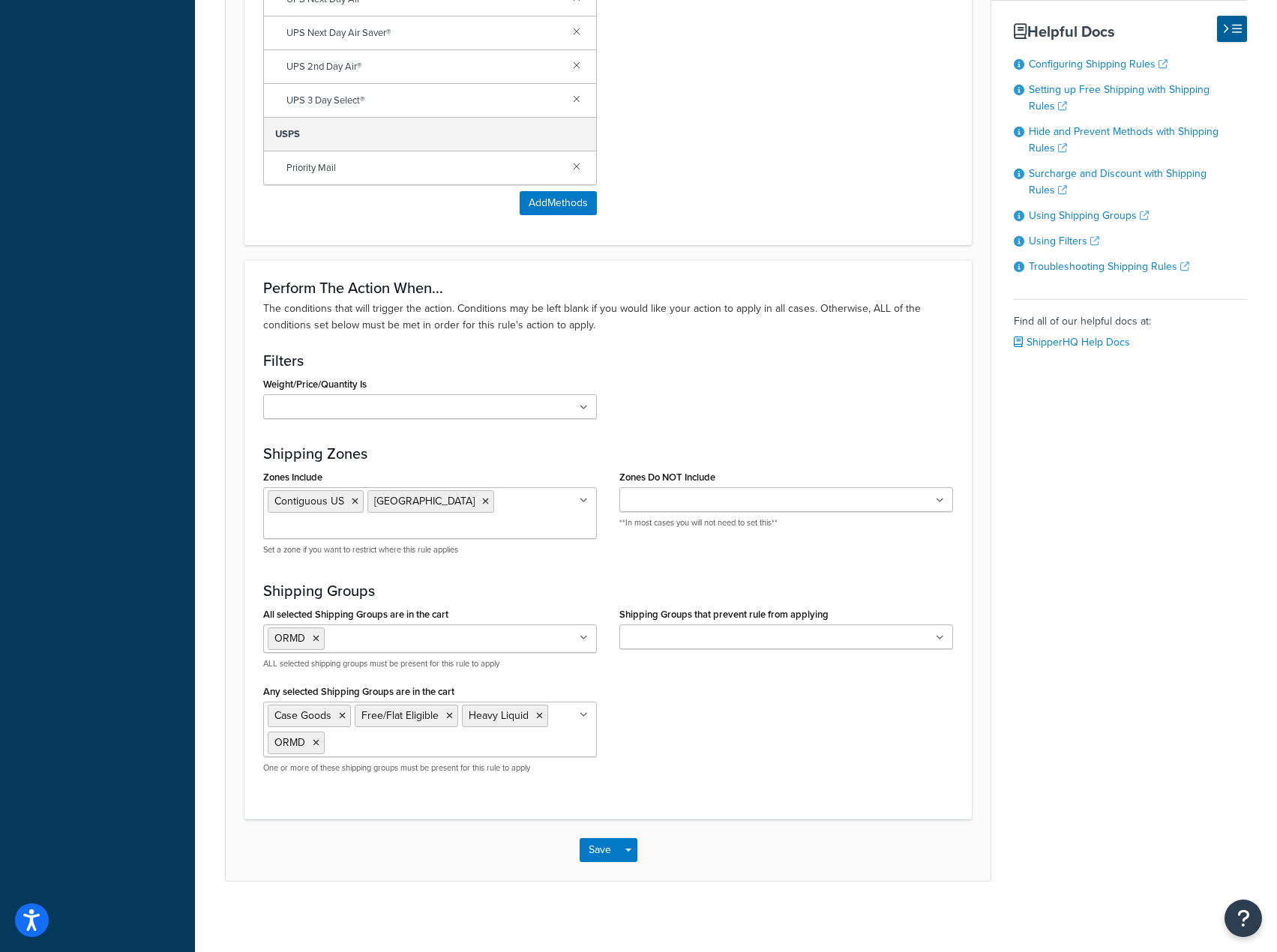
scroll to position [778, 0]
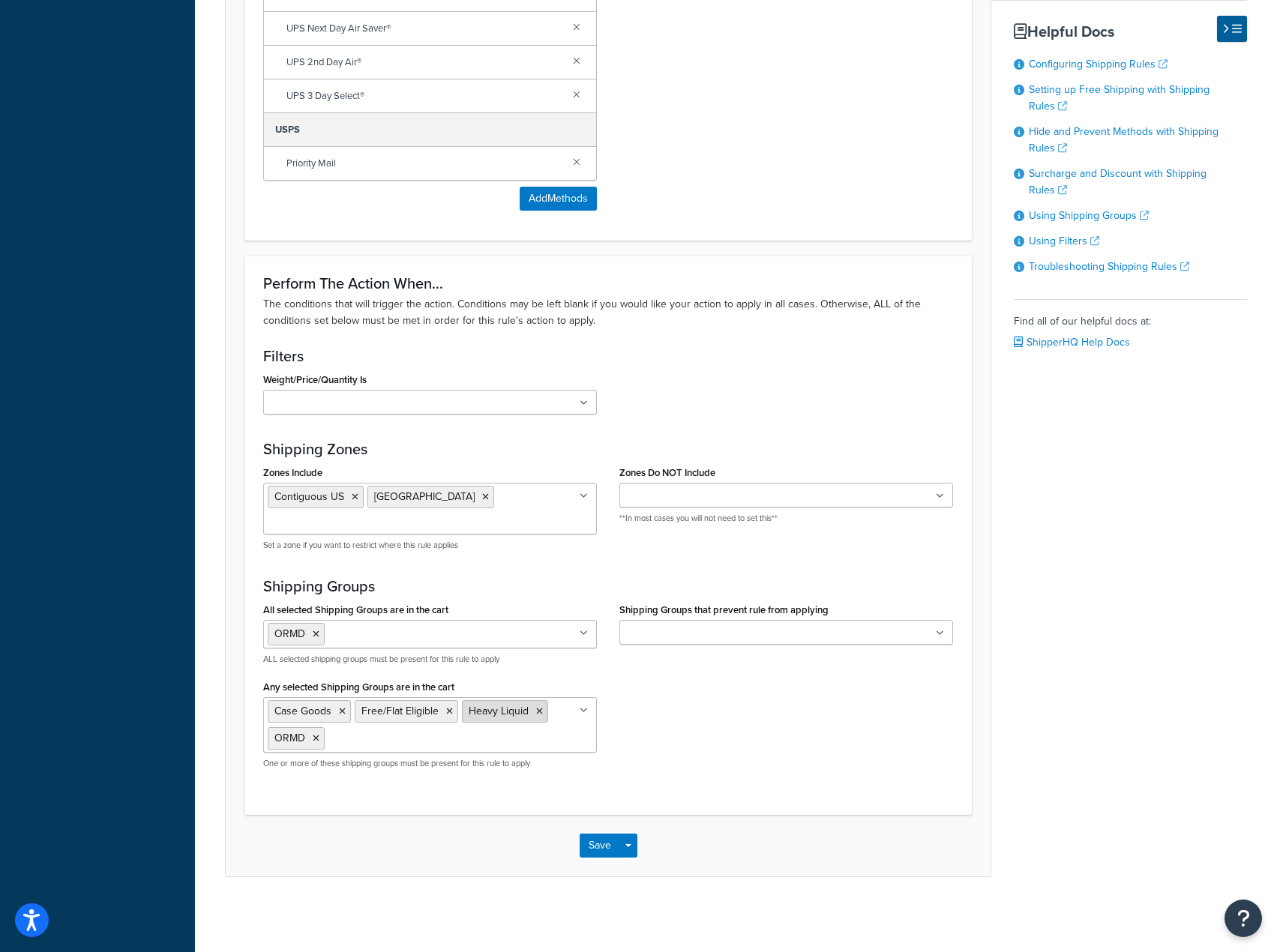
click at [539, 715] on icon at bounding box center [540, 711] width 6 height 9
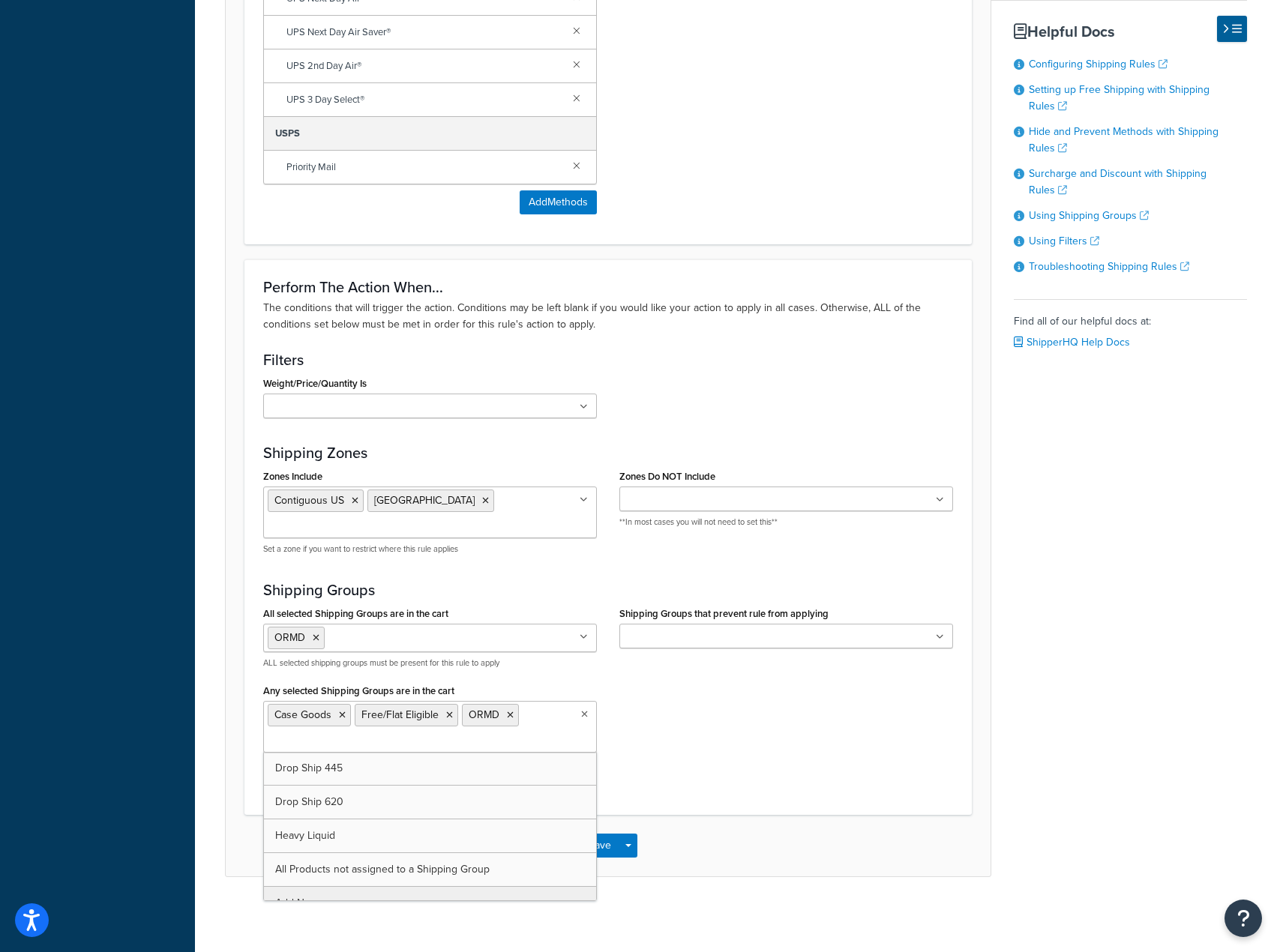
click at [733, 762] on div "All selected Shipping Groups are in the cart ORMD Case Goods Drop Ship 445 Drop…" at bounding box center [608, 691] width 712 height 178
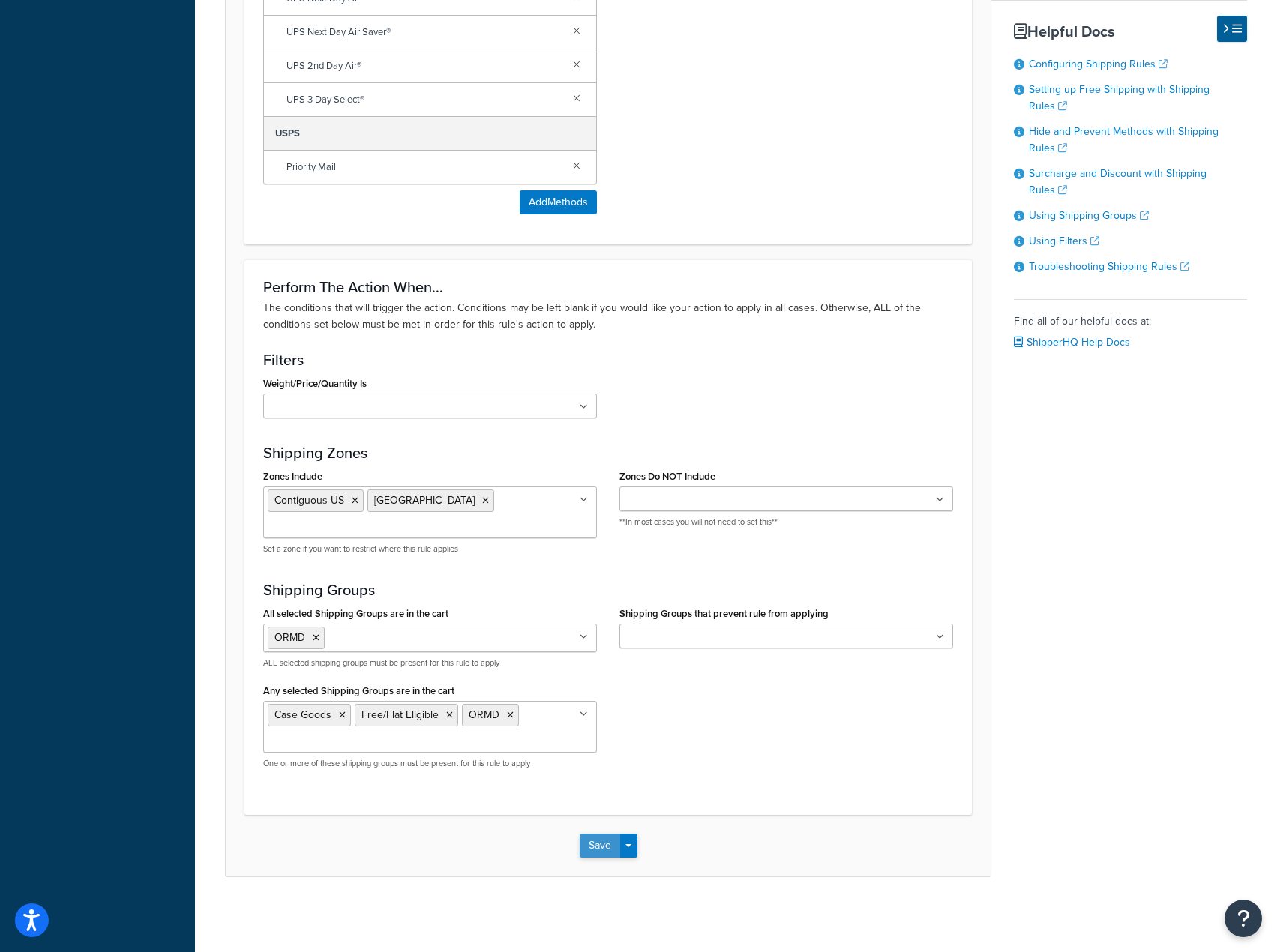
click at [603, 846] on button "Save" at bounding box center [600, 846] width 41 height 24
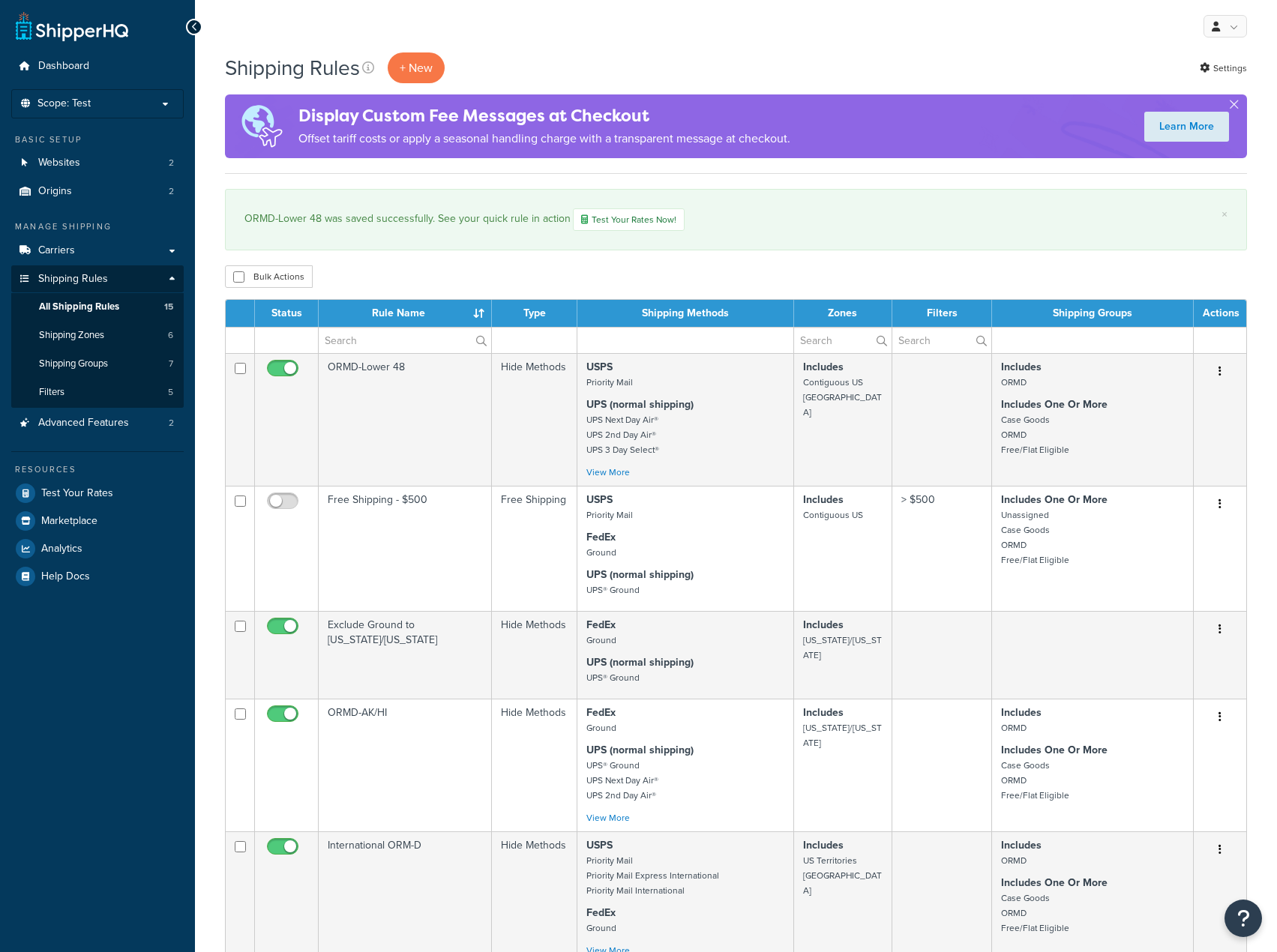
select select "25"
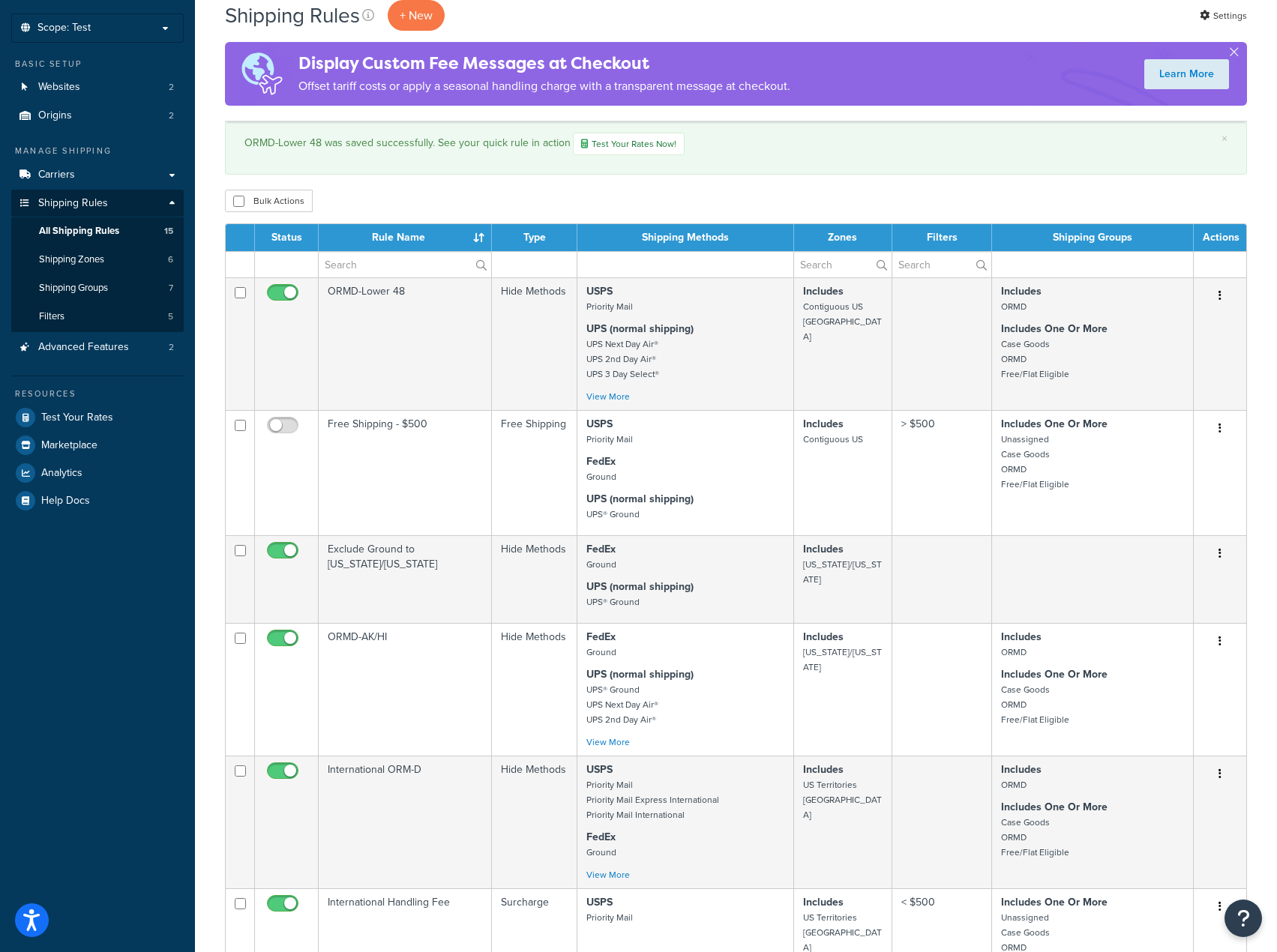
scroll to position [75, 0]
click at [97, 289] on span "Shipping Groups" at bounding box center [74, 289] width 69 height 13
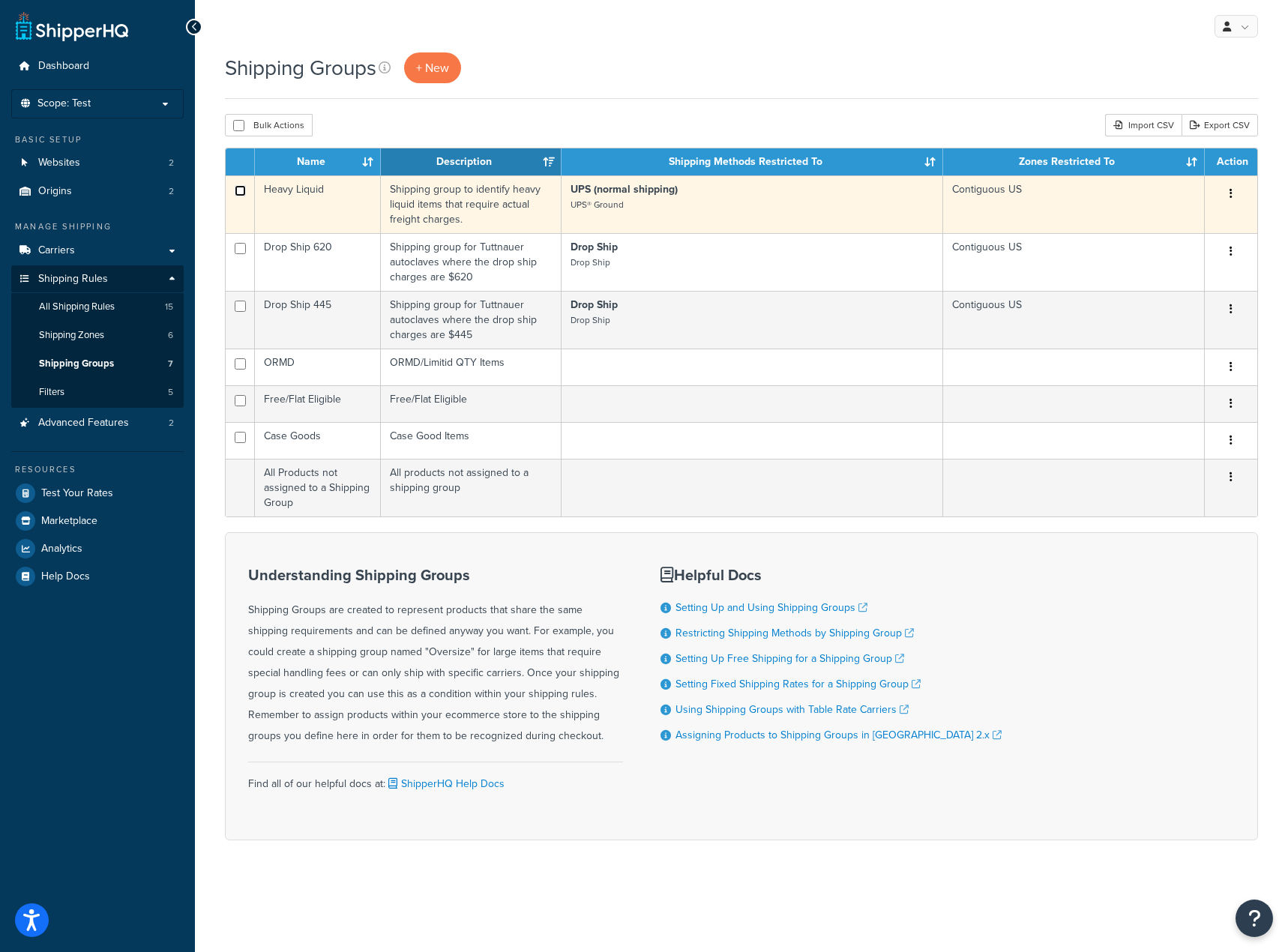
click at [242, 192] on input "checkbox" at bounding box center [241, 191] width 11 height 11
checkbox input "true"
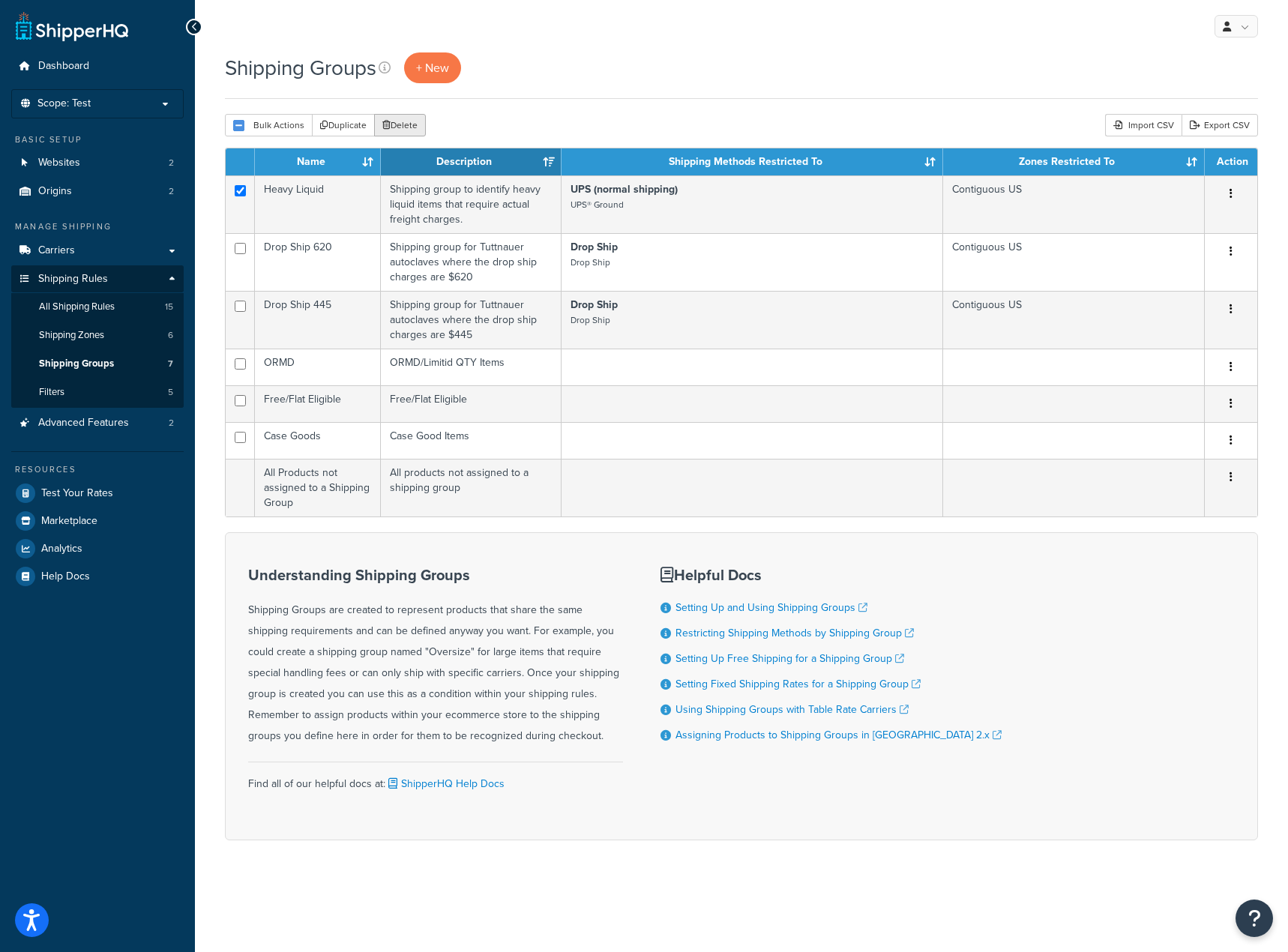
drag, startPoint x: 413, startPoint y: 126, endPoint x: 780, endPoint y: 42, distance: 376.5
click at [413, 126] on button "Delete" at bounding box center [400, 125] width 52 height 22
click at [330, 125] on button "Duplicate" at bounding box center [343, 125] width 63 height 22
click at [398, 122] on button "Delete" at bounding box center [400, 125] width 52 height 22
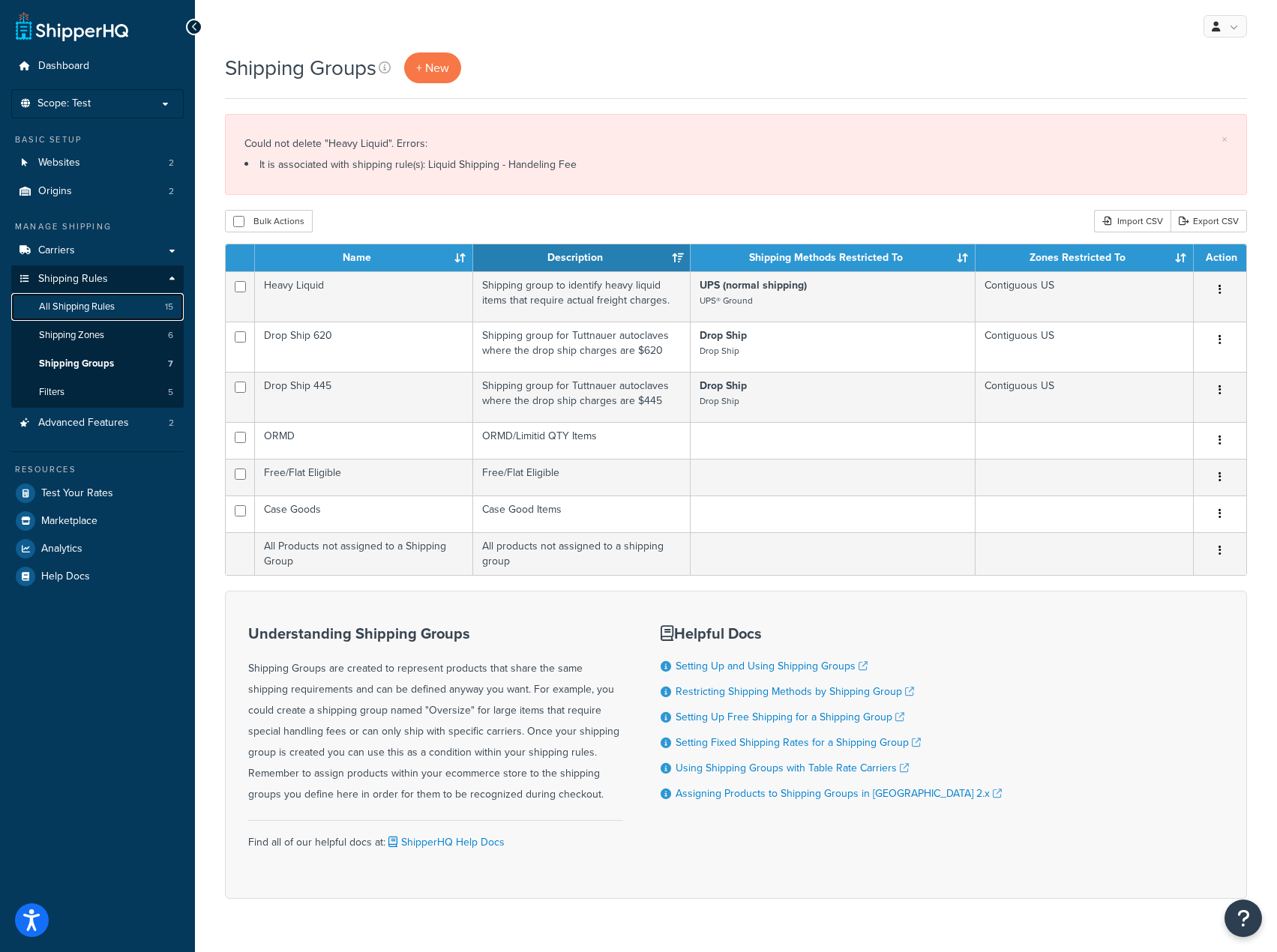
click at [113, 301] on span "All Shipping Rules" at bounding box center [77, 307] width 76 height 13
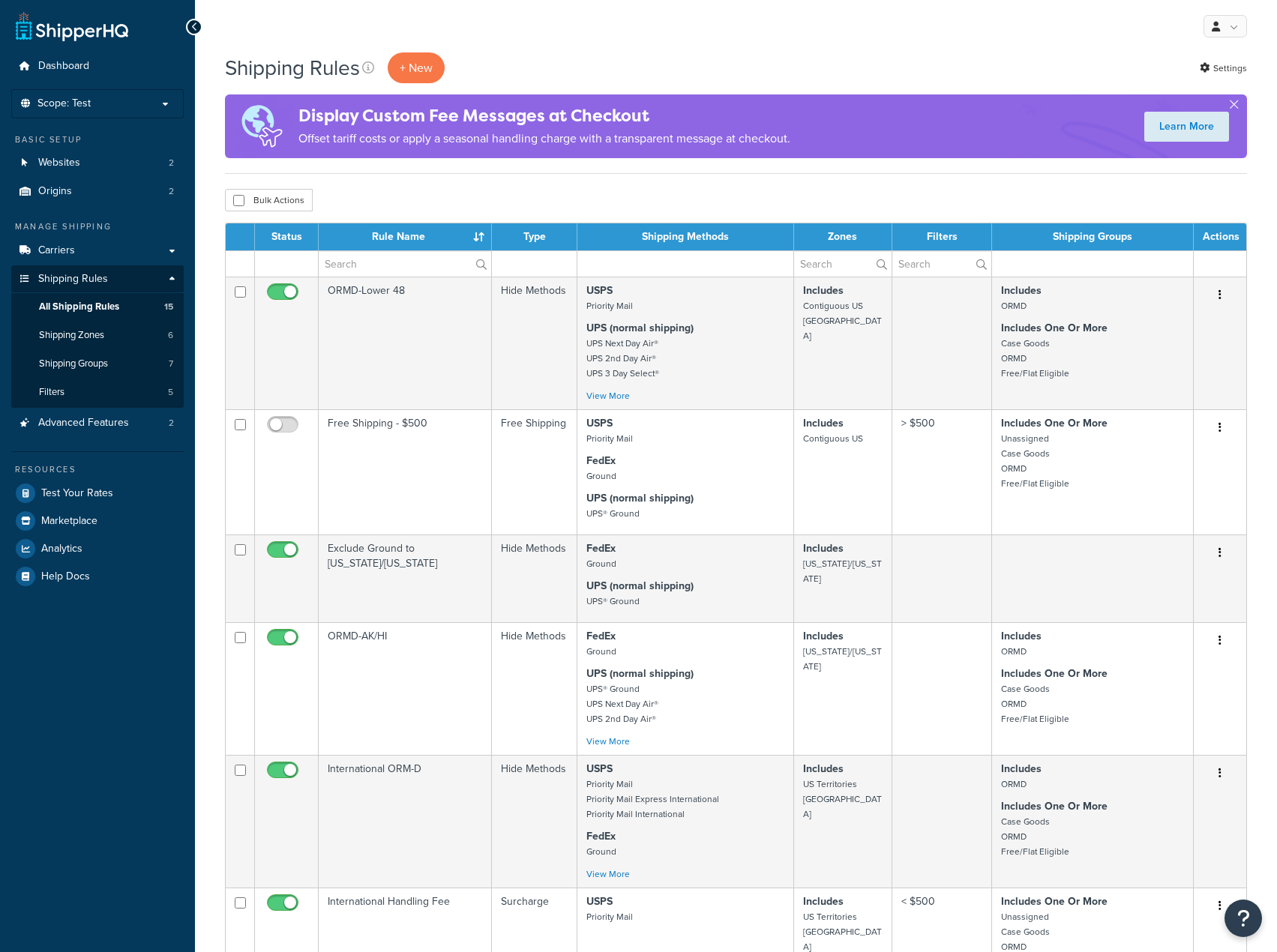
select select "25"
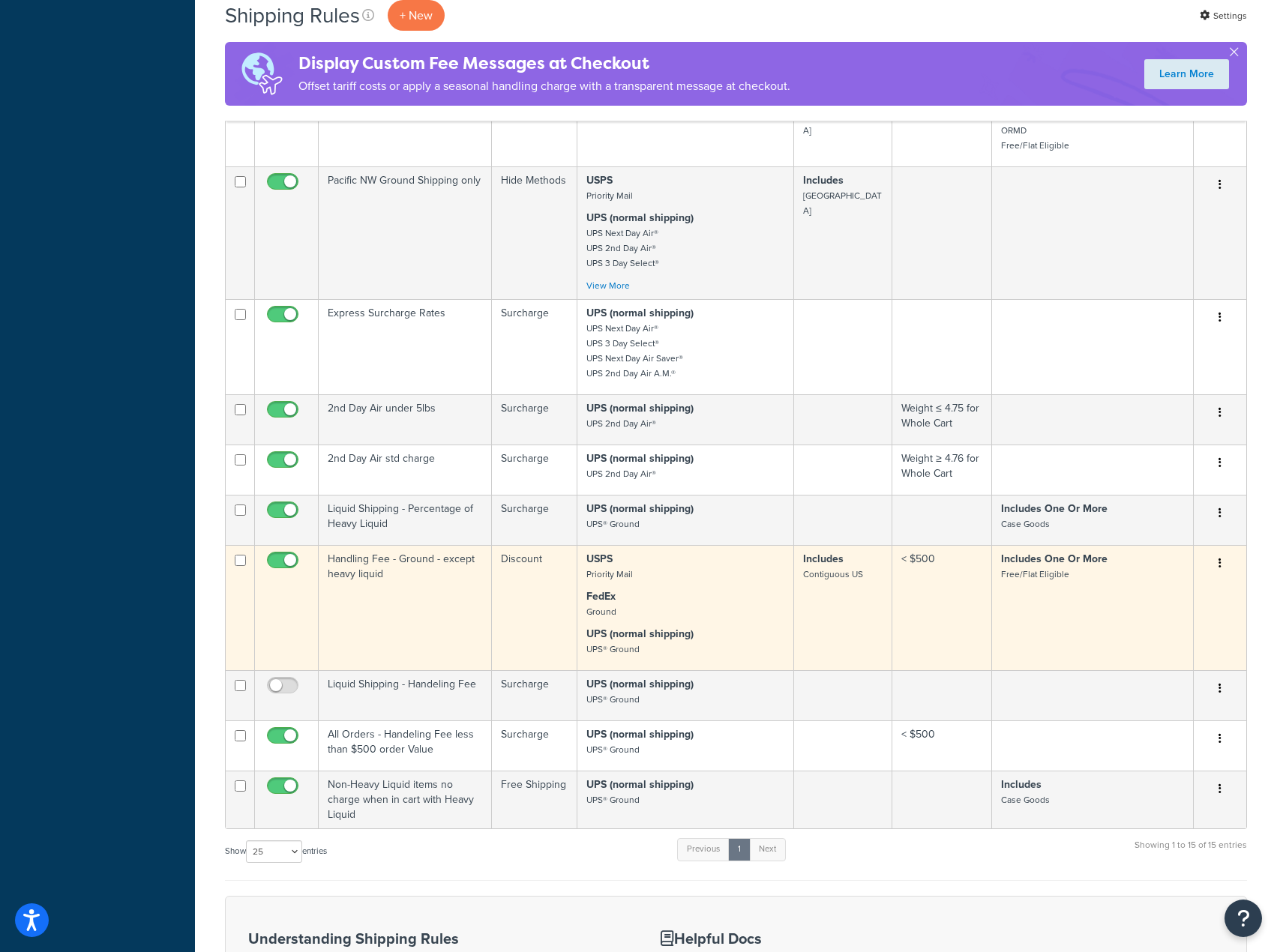
scroll to position [825, 0]
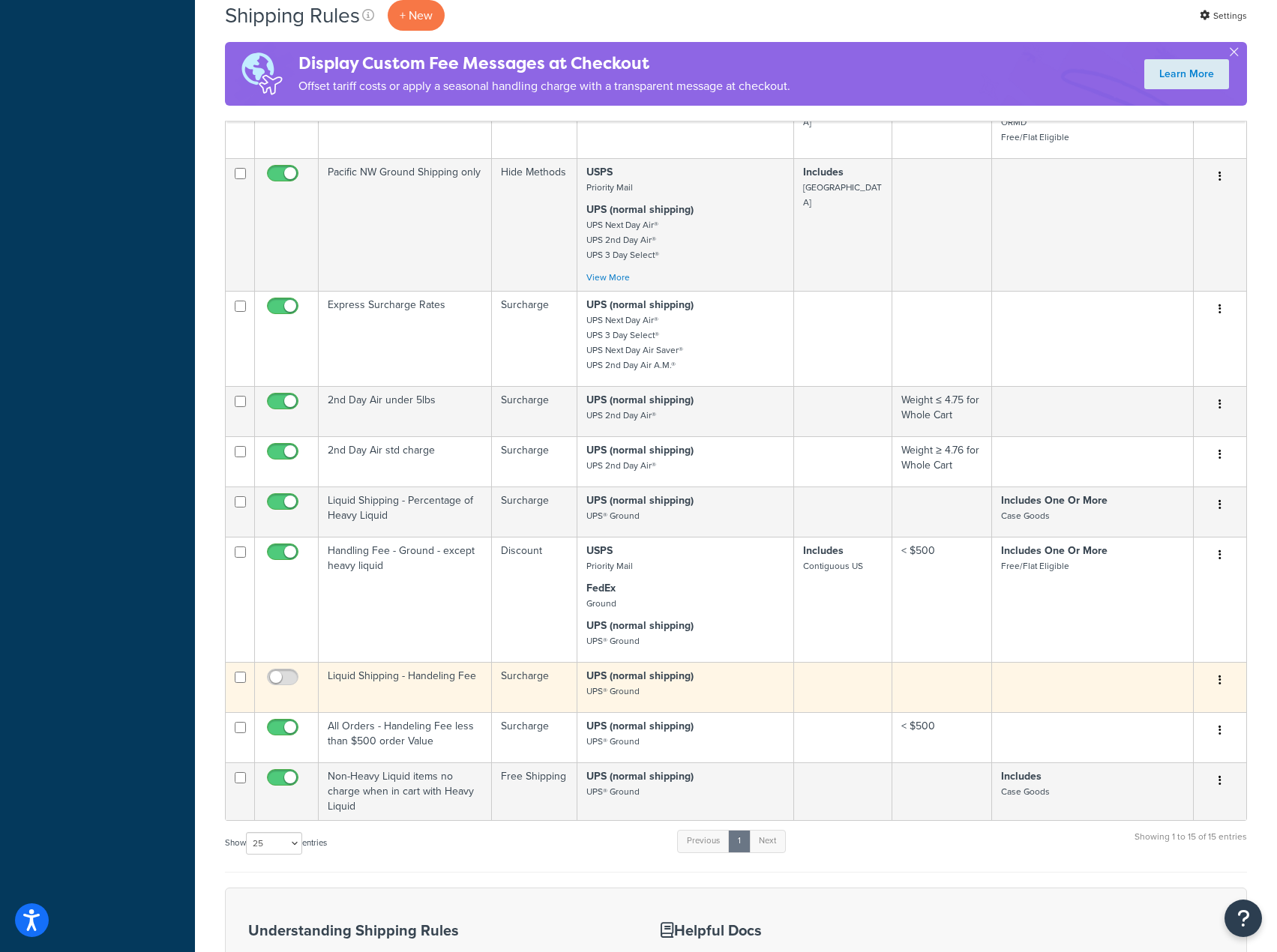
click at [908, 683] on td at bounding box center [942, 687] width 100 height 50
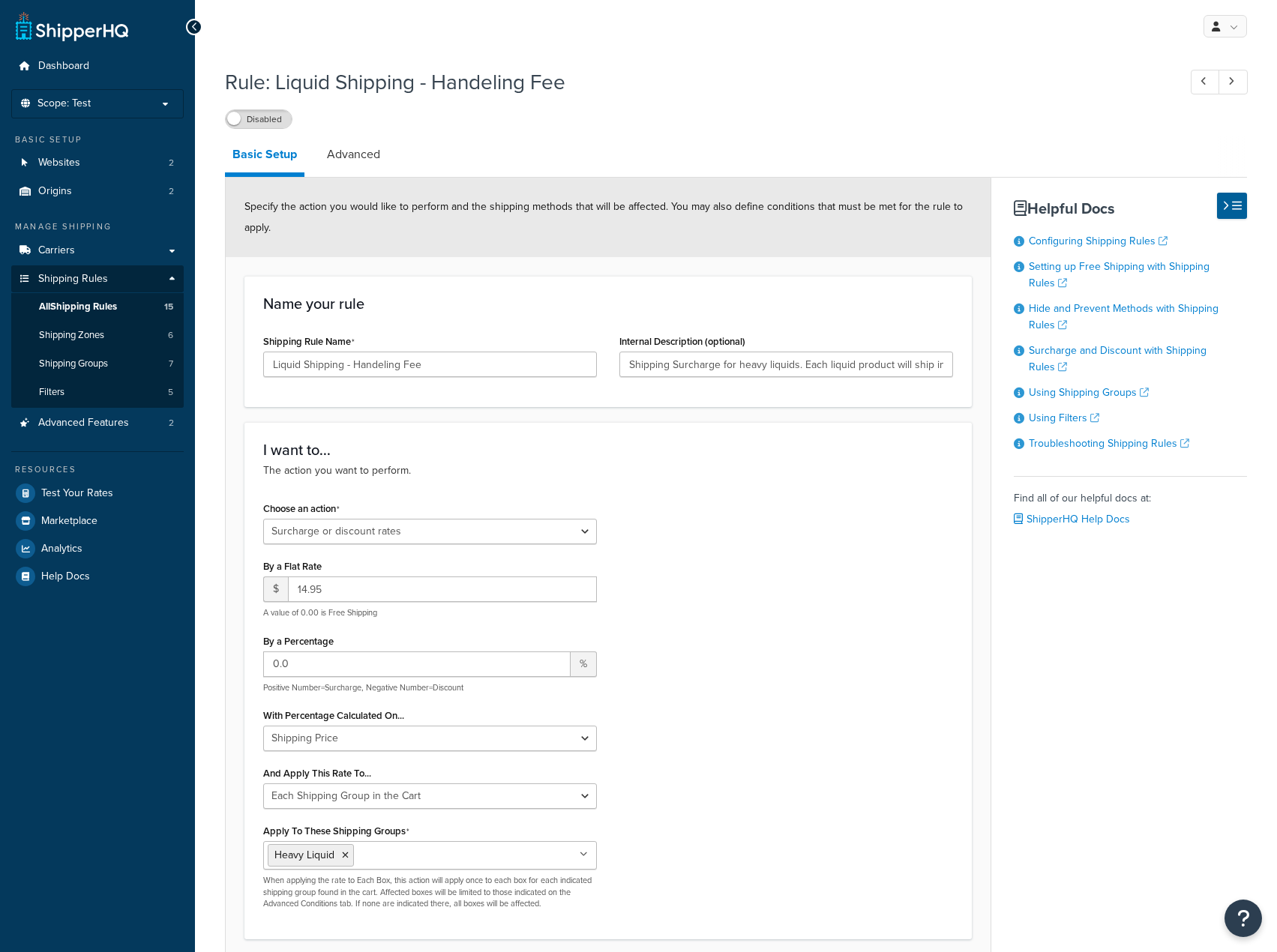
select select "SURCHARGE"
select select "SHIPPING_GROUP"
click at [359, 143] on link "Advanced" at bounding box center [353, 154] width 68 height 36
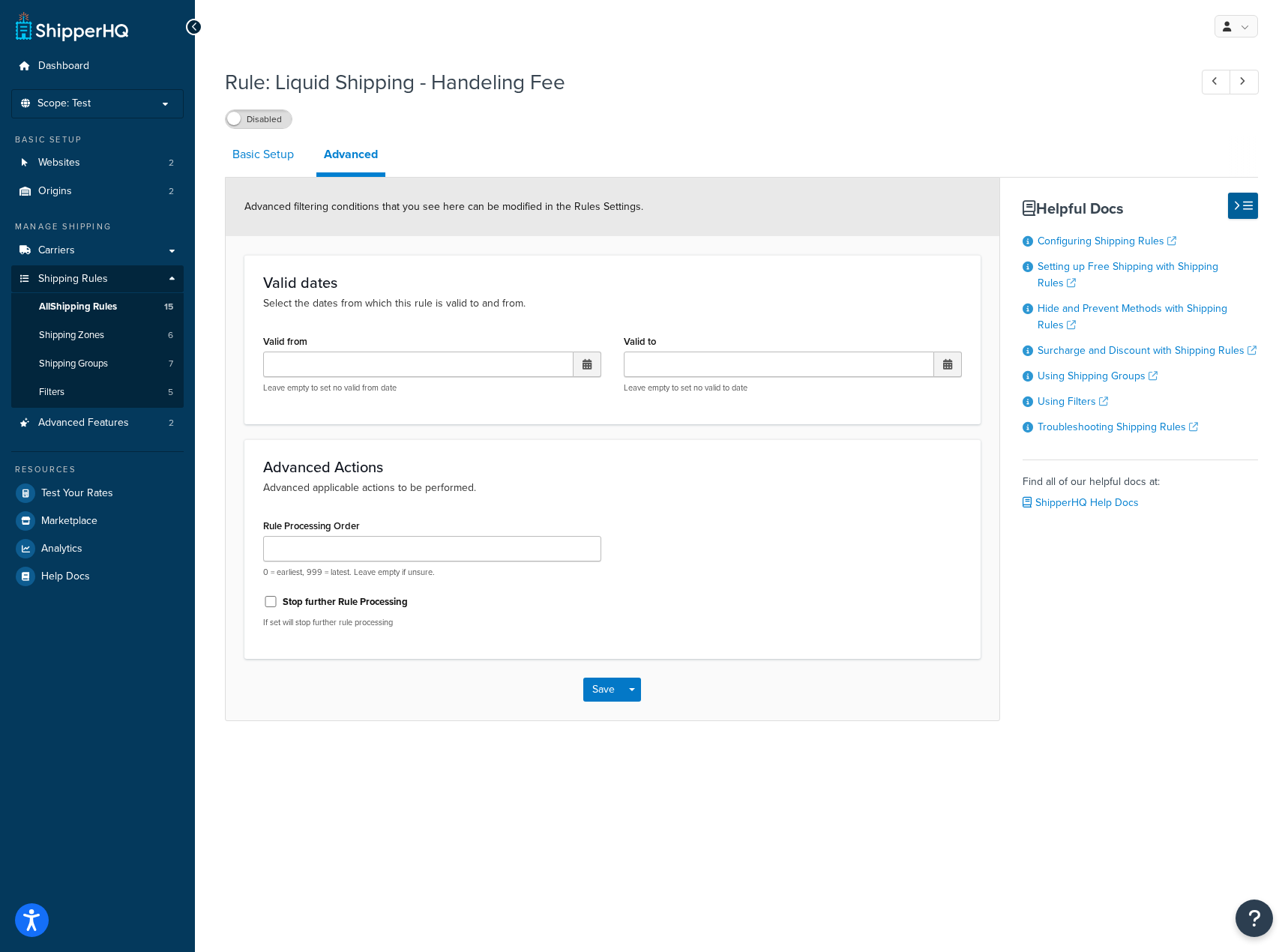
click at [269, 163] on link "Basic Setup" at bounding box center [263, 154] width 77 height 36
select select "SURCHARGE"
select select "SHIPPING_GROUP"
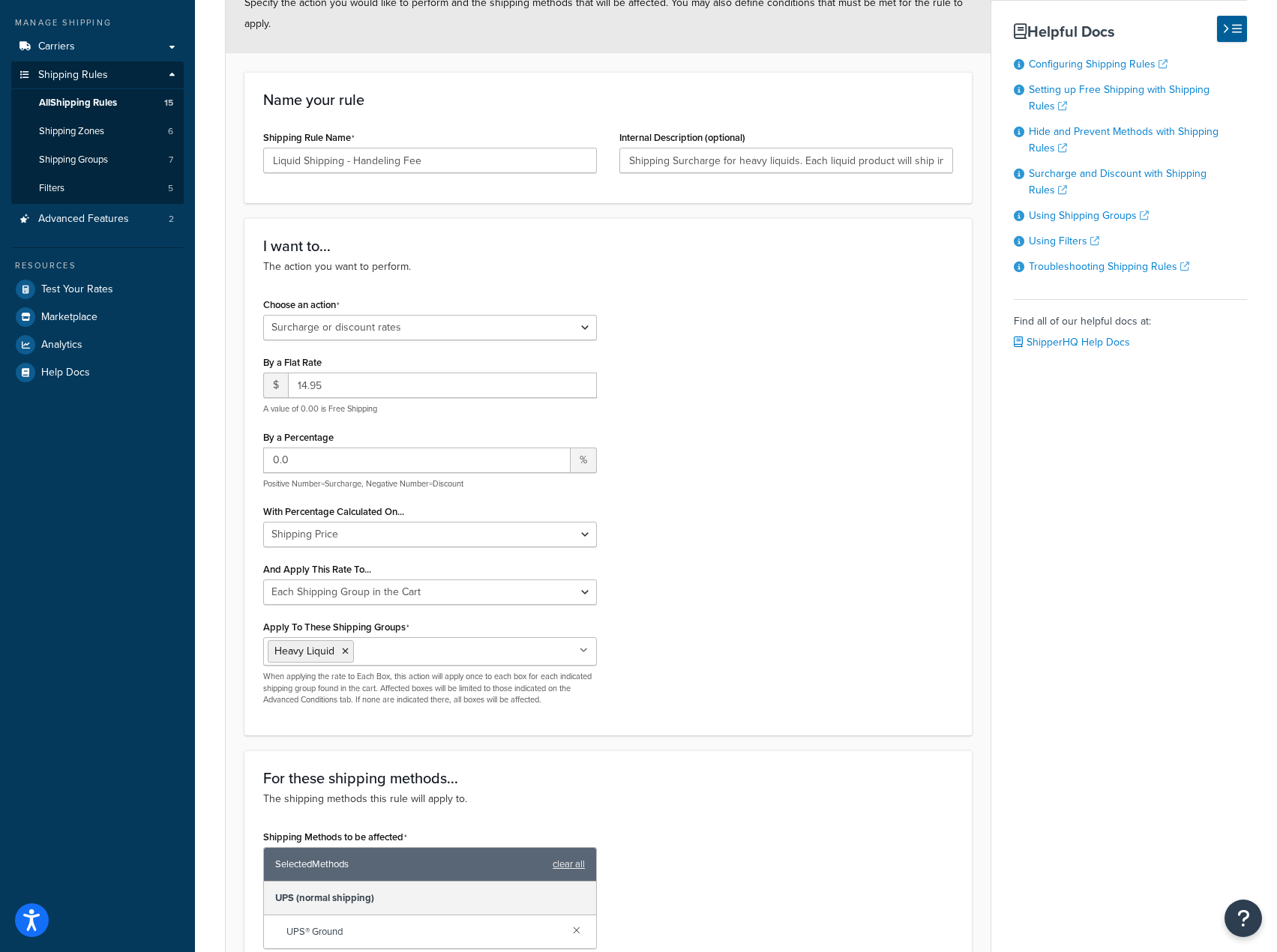
scroll to position [225, 0]
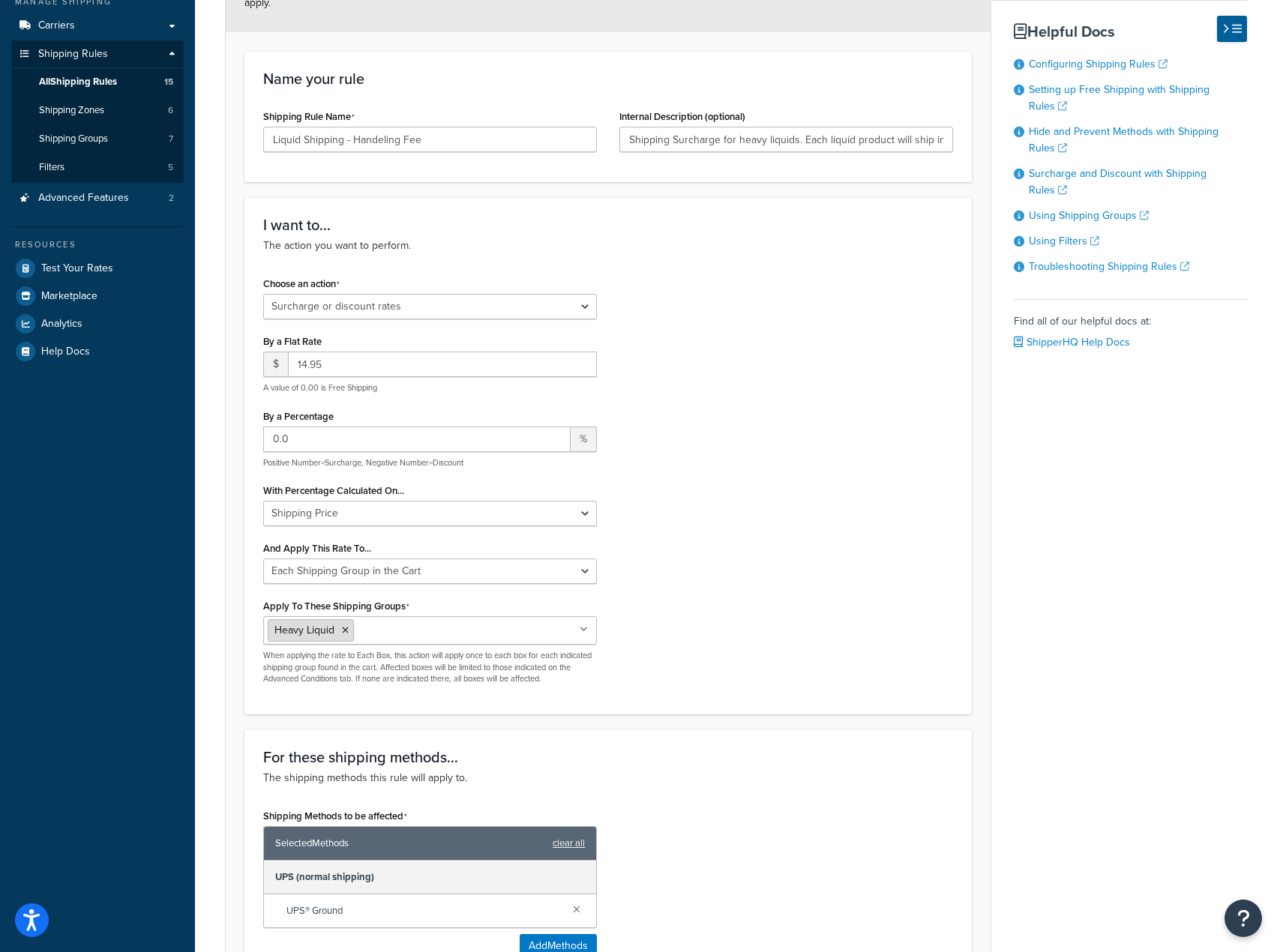
click at [345, 630] on icon at bounding box center [345, 630] width 6 height 9
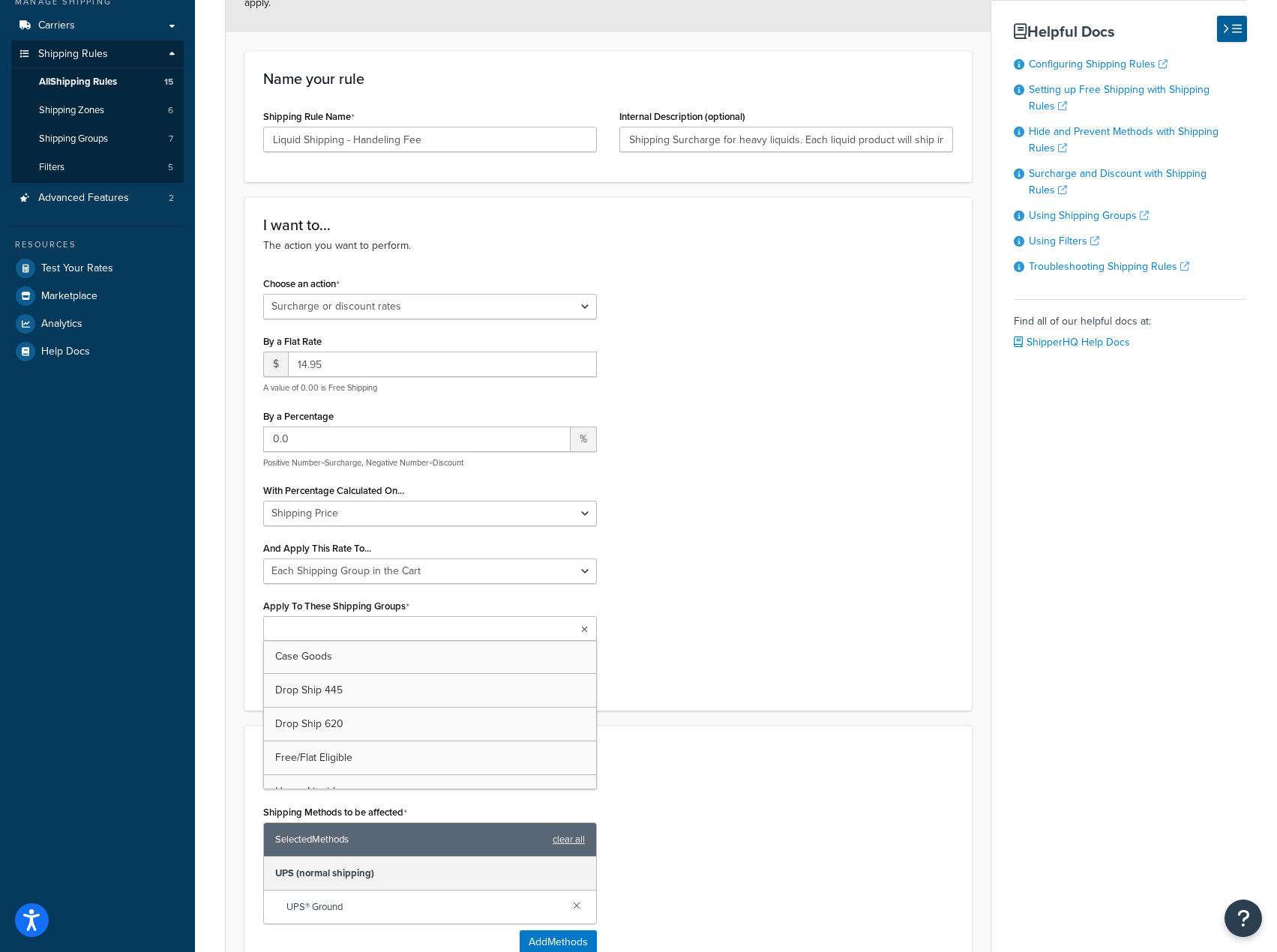
click at [760, 598] on div "Choose an action Choose an action Override Rates Surcharge or discount rates Hi…" at bounding box center [608, 482] width 712 height 419
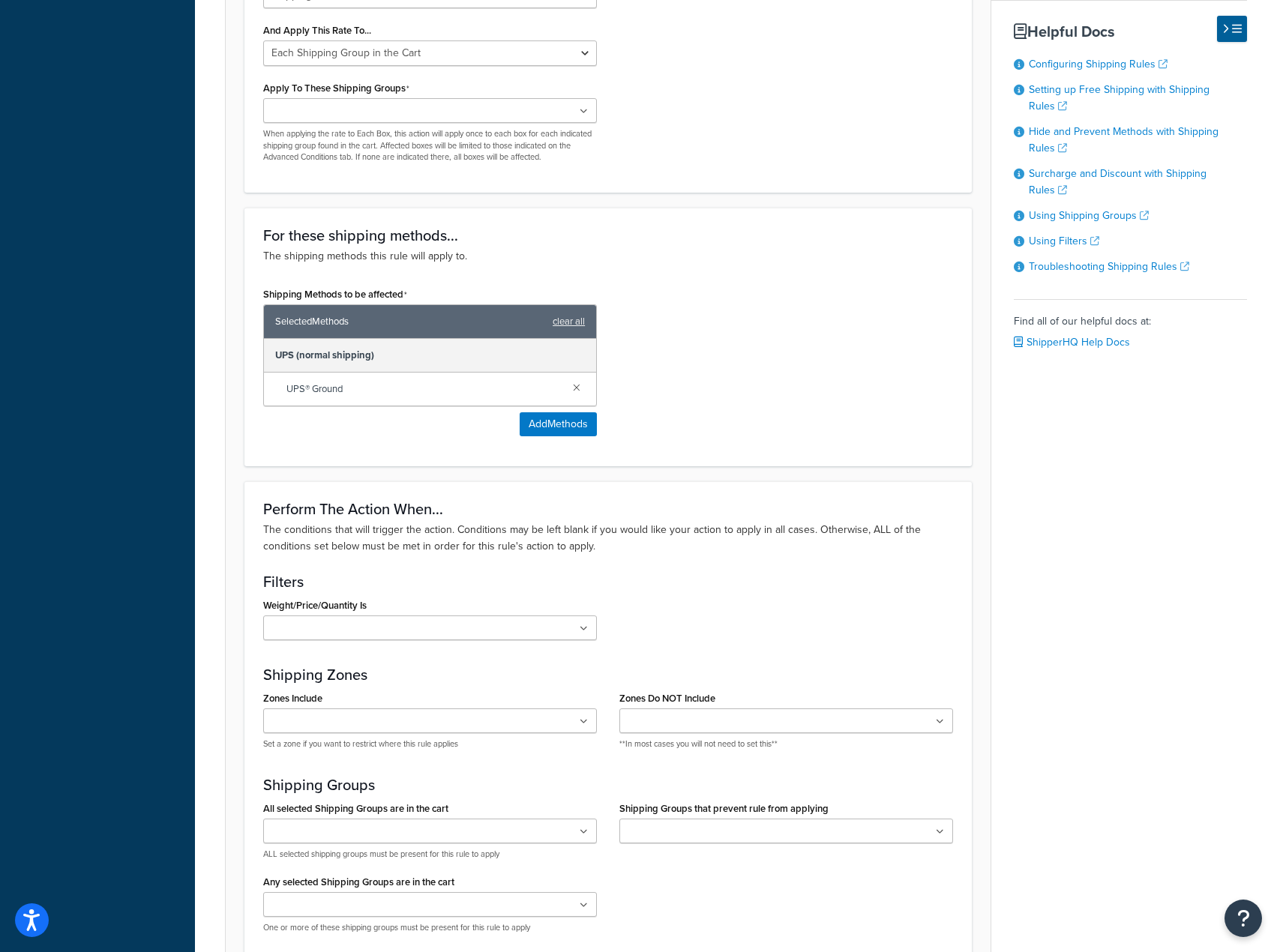
scroll to position [909, 0]
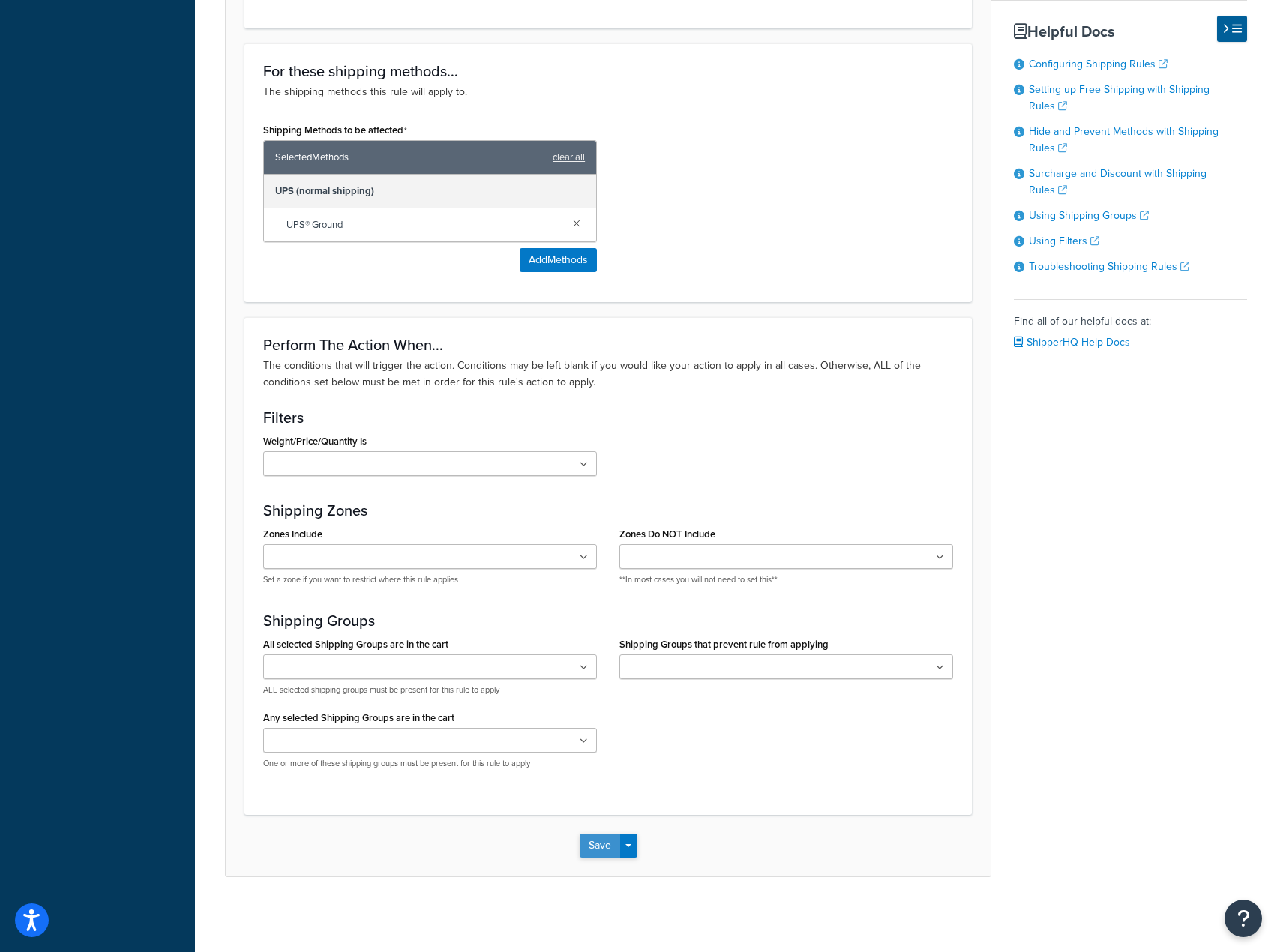
click at [601, 850] on button "Save" at bounding box center [600, 846] width 41 height 24
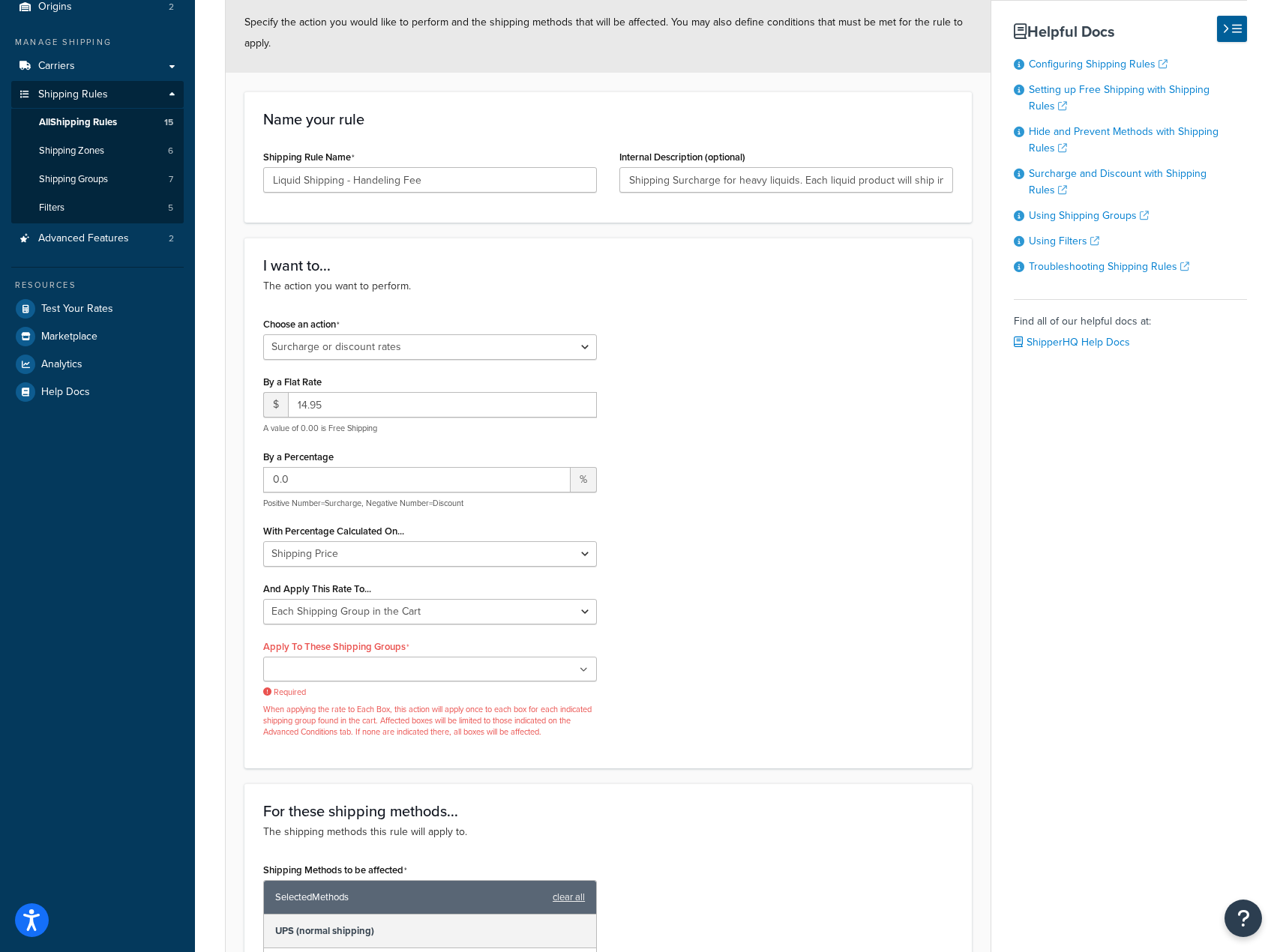
scroll to position [384, 0]
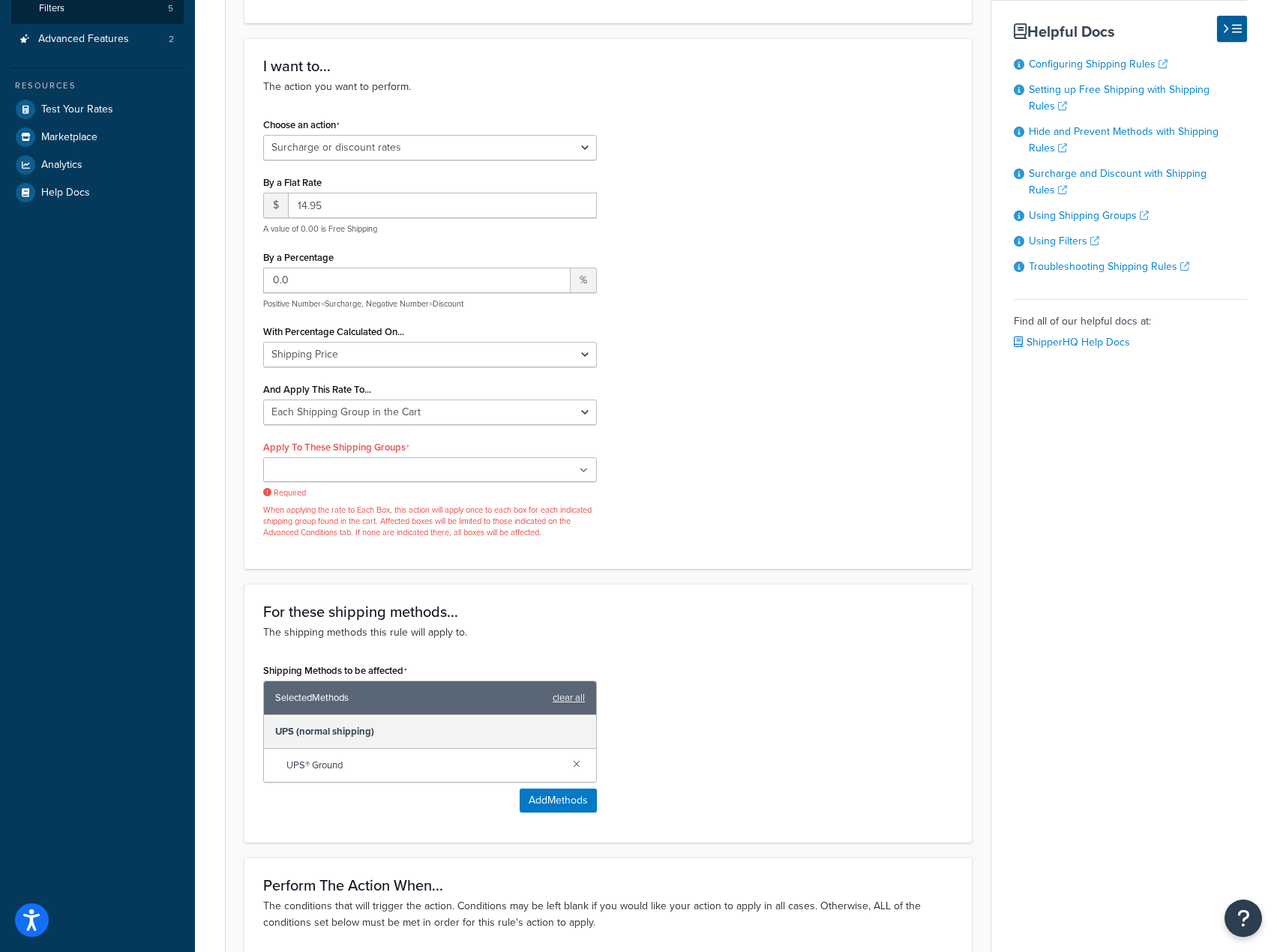
click at [585, 465] on ul at bounding box center [429, 469] width 333 height 25
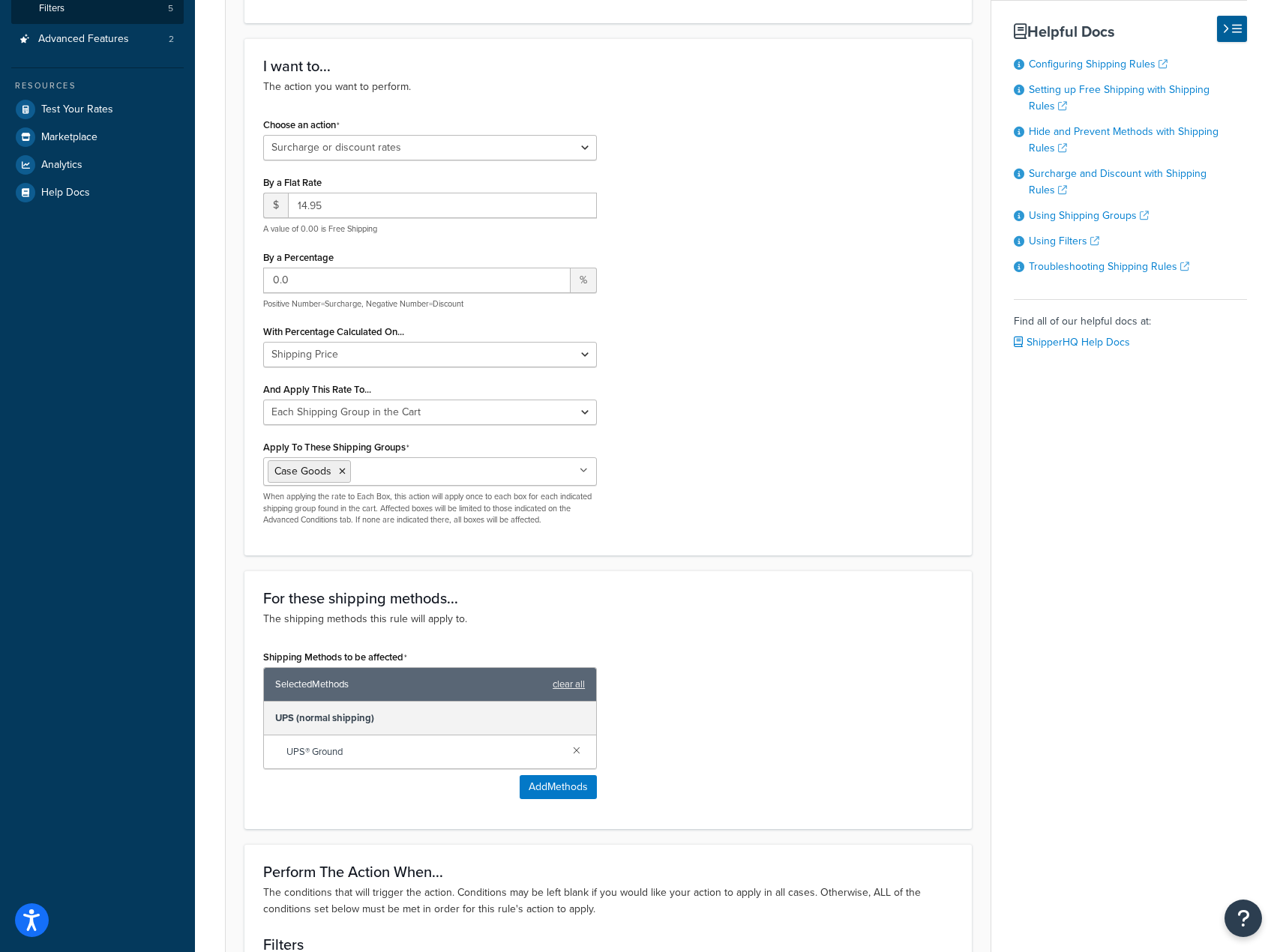
click at [840, 490] on div "Choose an action Choose an action Override Rates Surcharge or discount rates Hi…" at bounding box center [608, 325] width 712 height 423
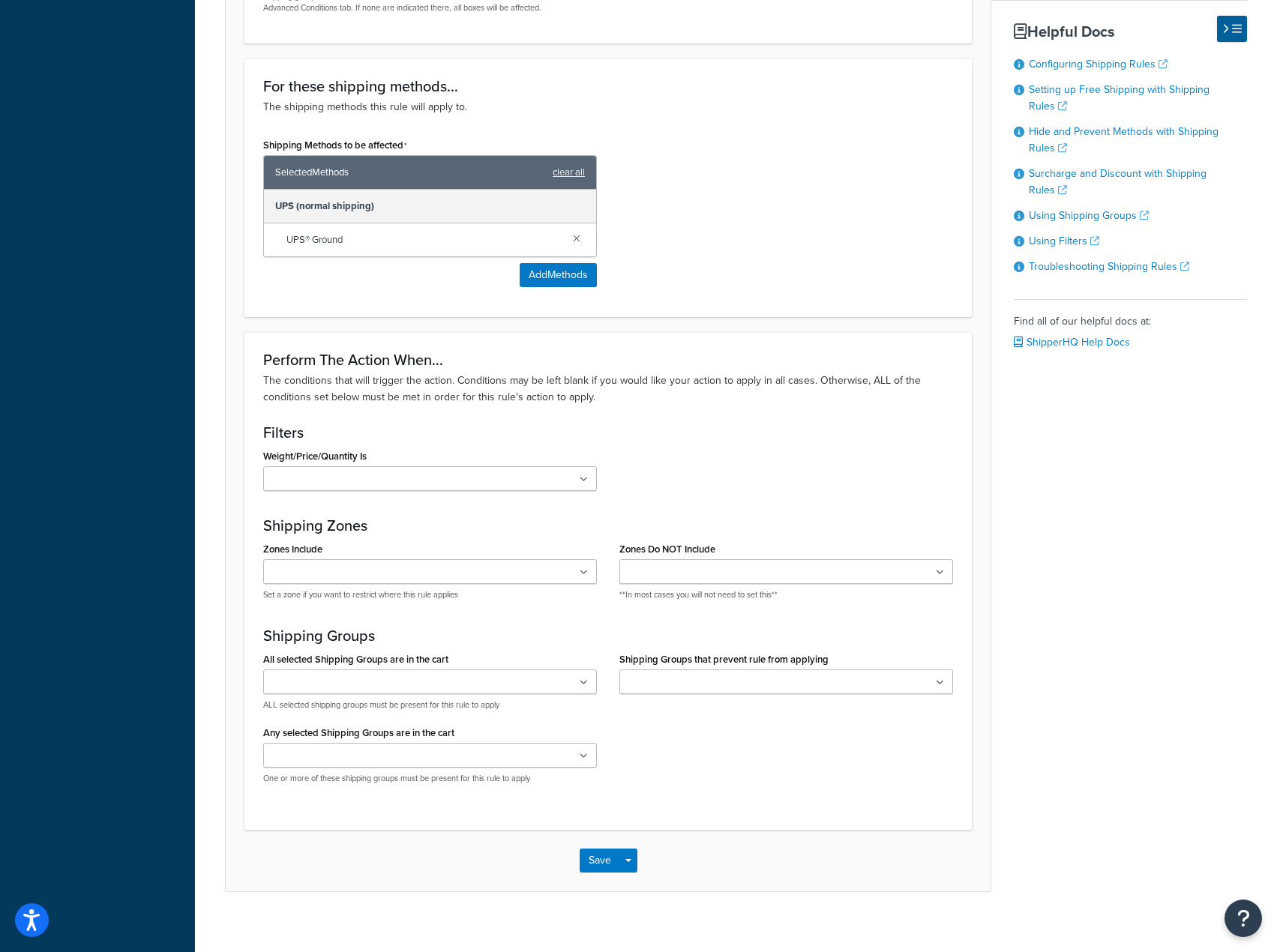
scroll to position [912, 0]
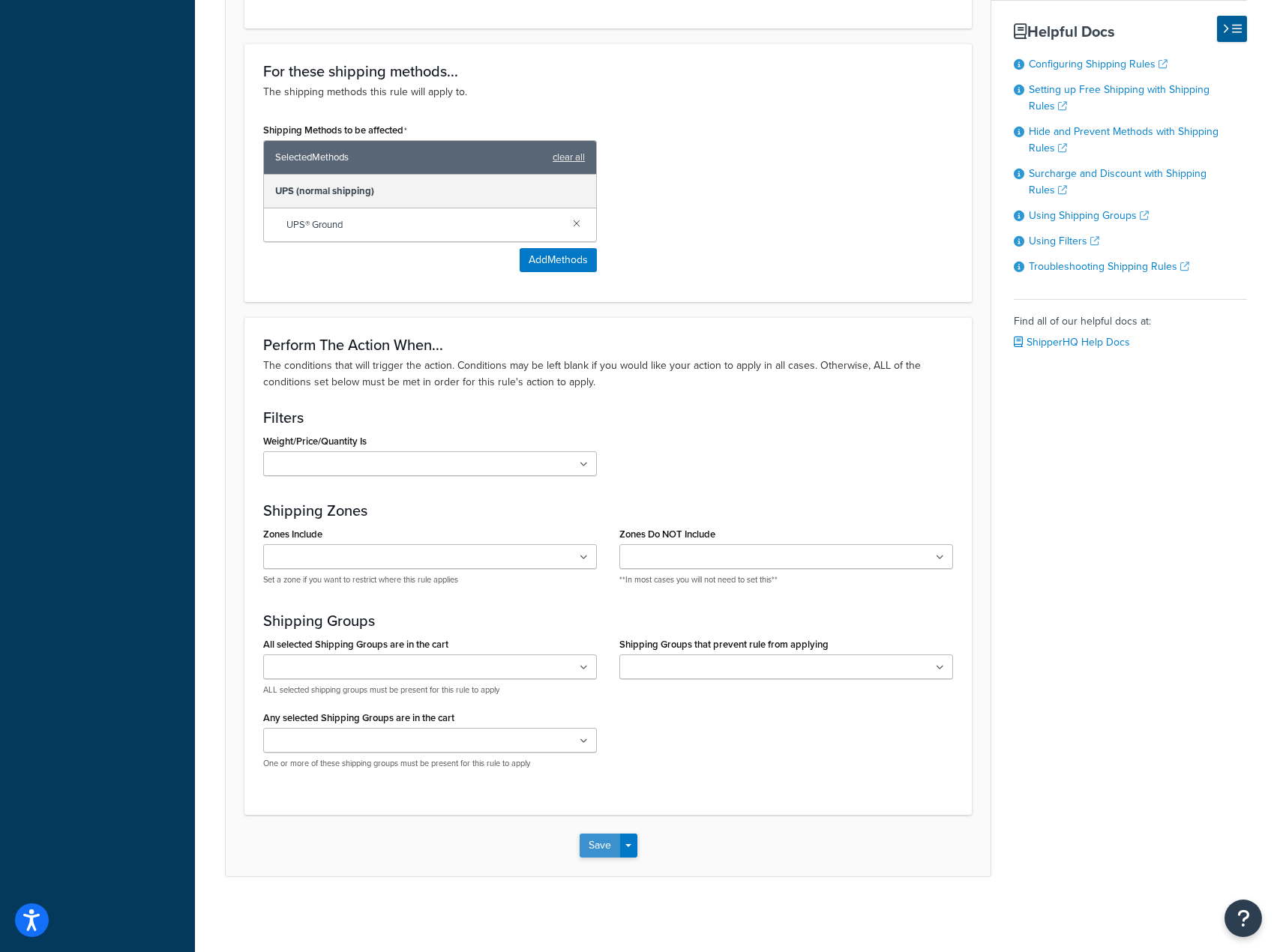
click at [605, 841] on button "Save" at bounding box center [600, 846] width 41 height 24
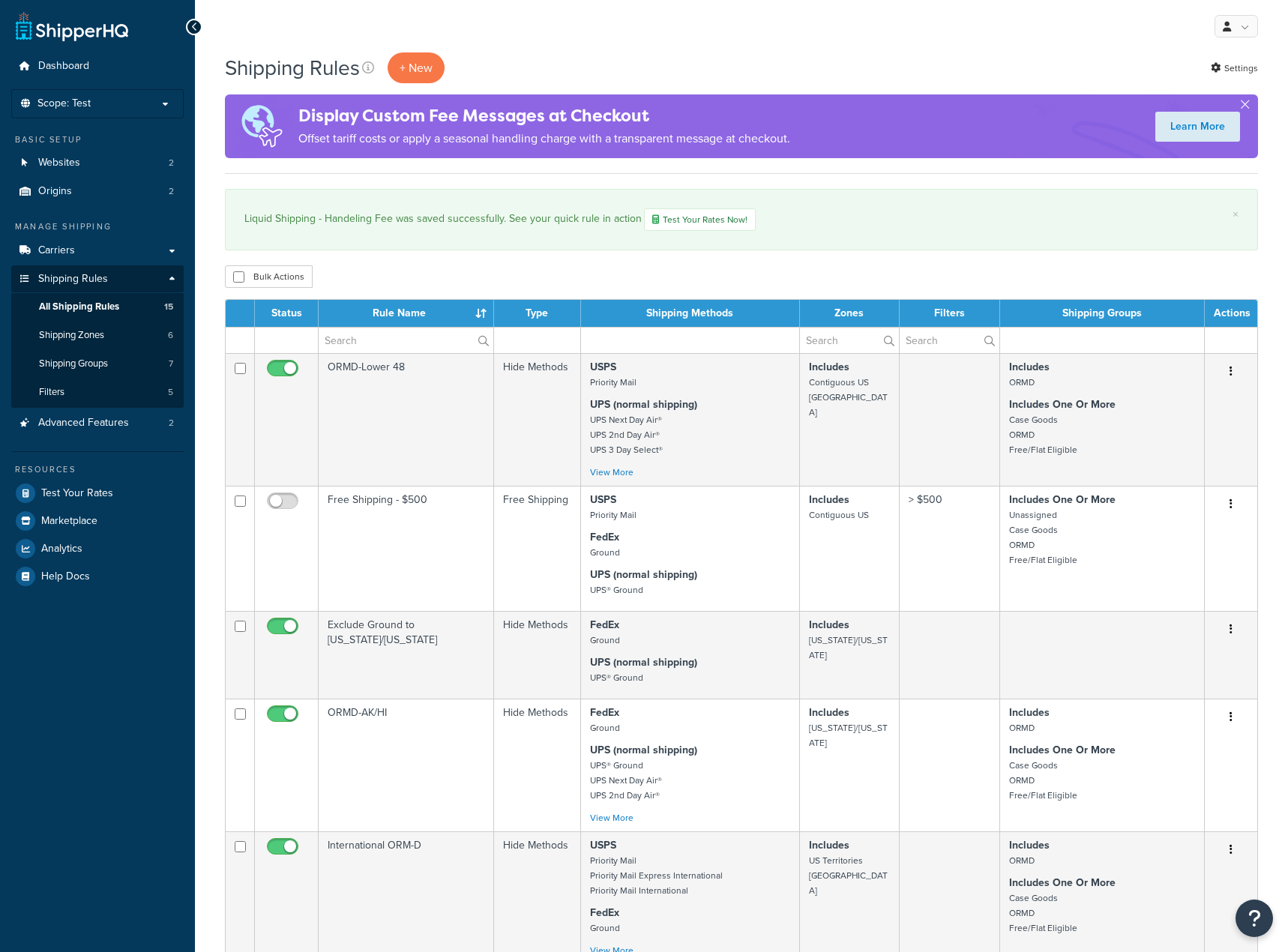
select select "25"
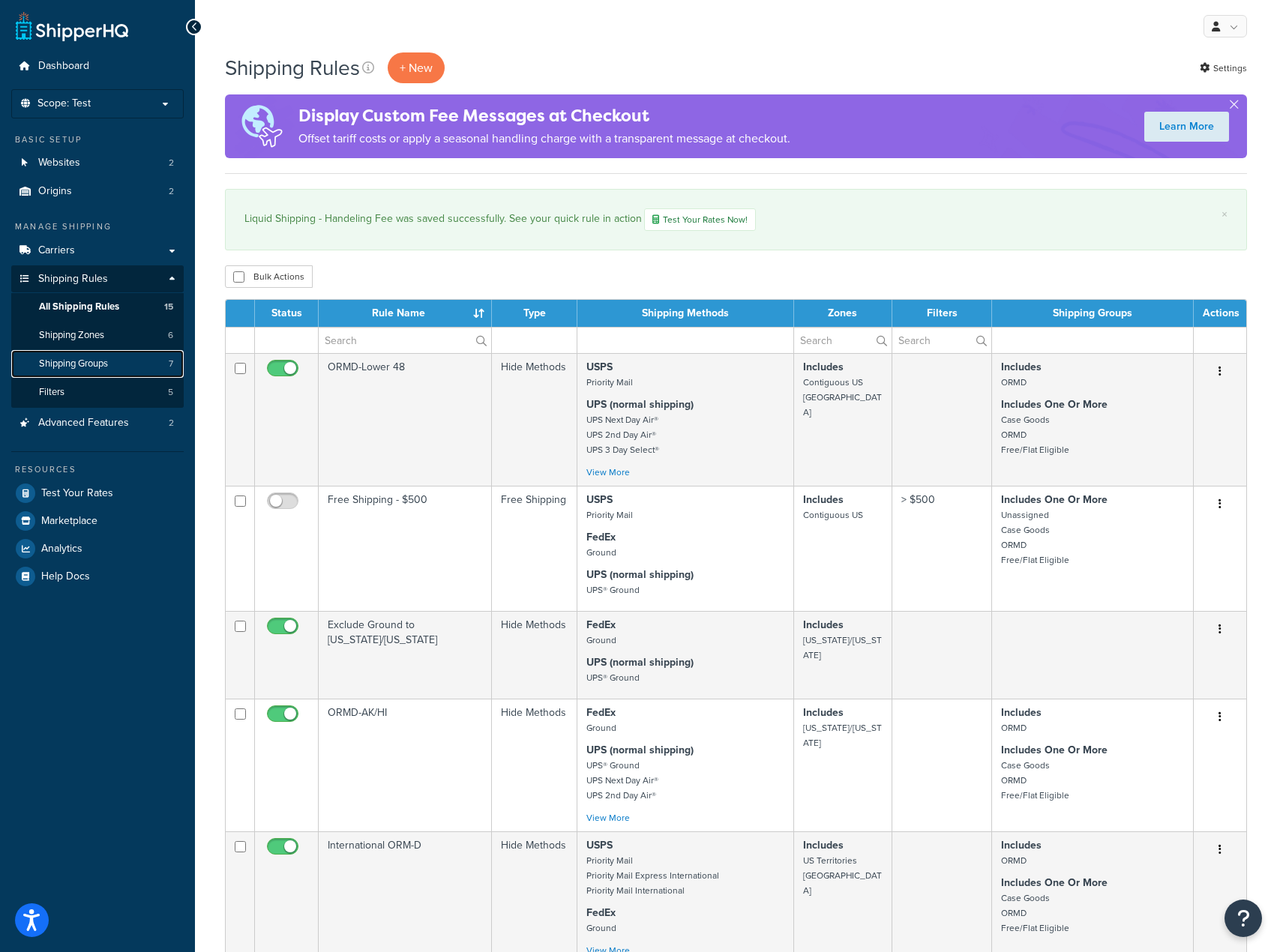
click at [95, 355] on link "Shipping Groups 7" at bounding box center [98, 364] width 173 height 28
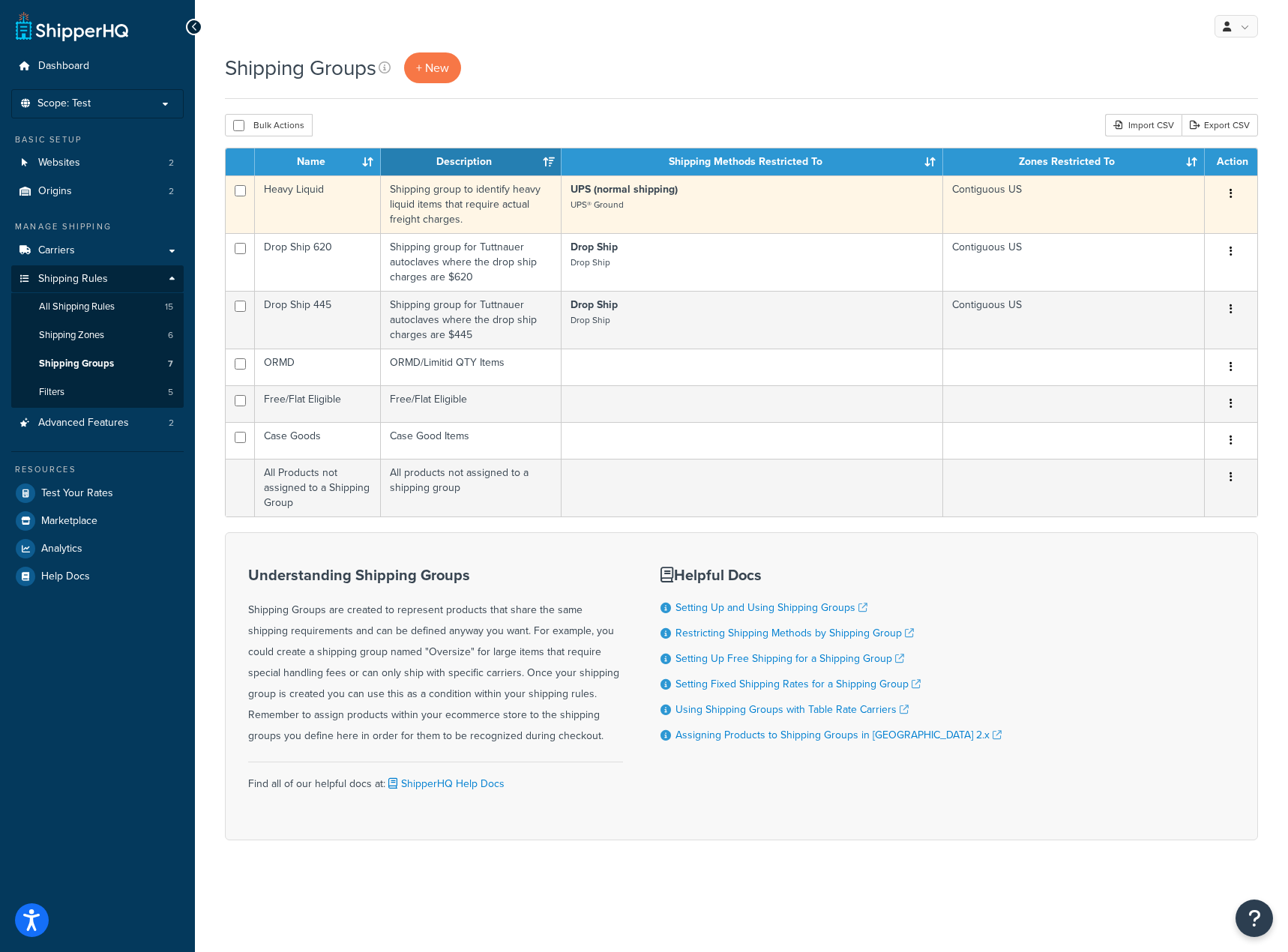
click at [247, 191] on td at bounding box center [240, 204] width 30 height 58
checkbox input "true"
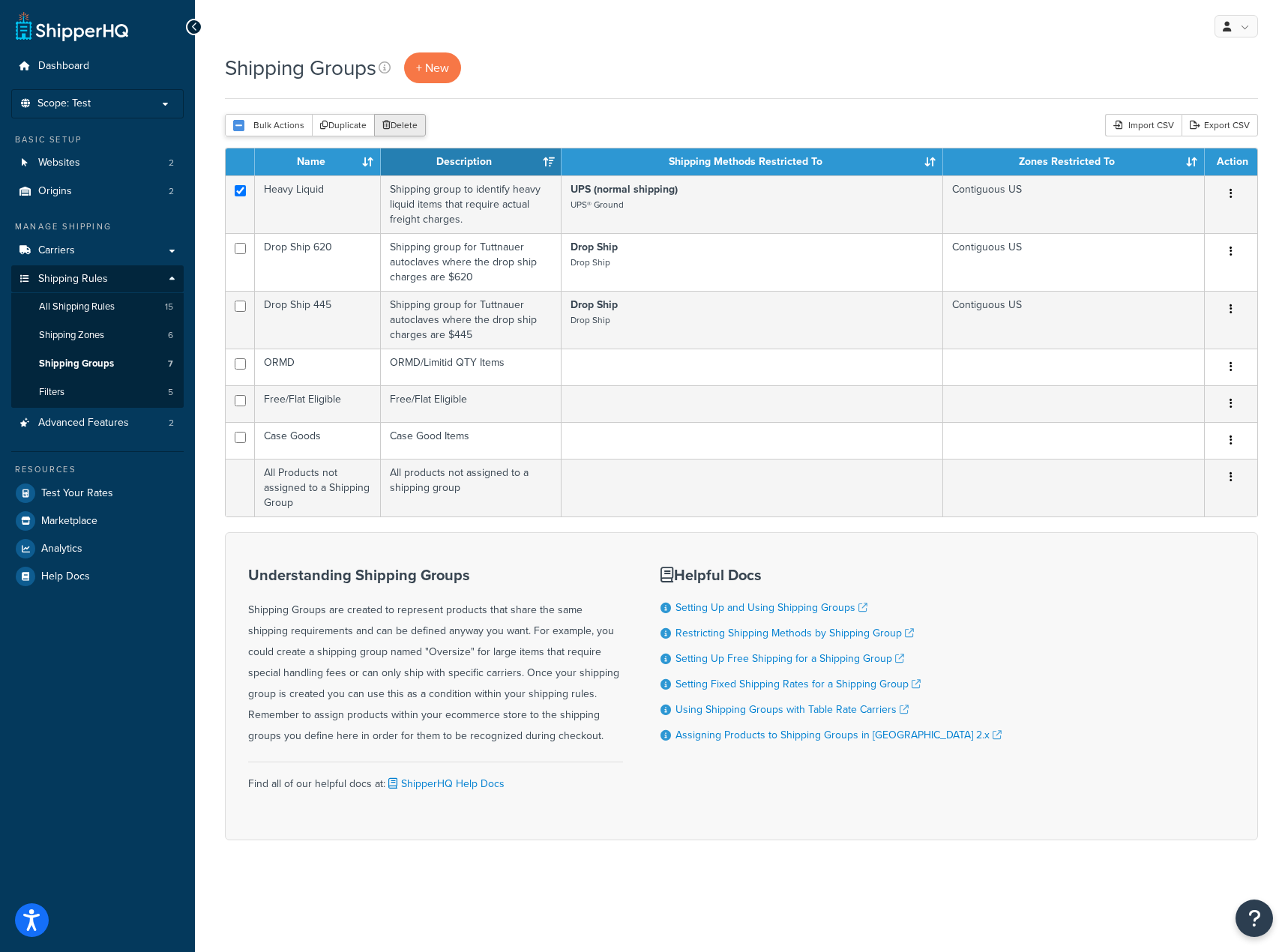
click at [414, 128] on button "Delete" at bounding box center [400, 125] width 52 height 22
